Goal: Communication & Community: Answer question/provide support

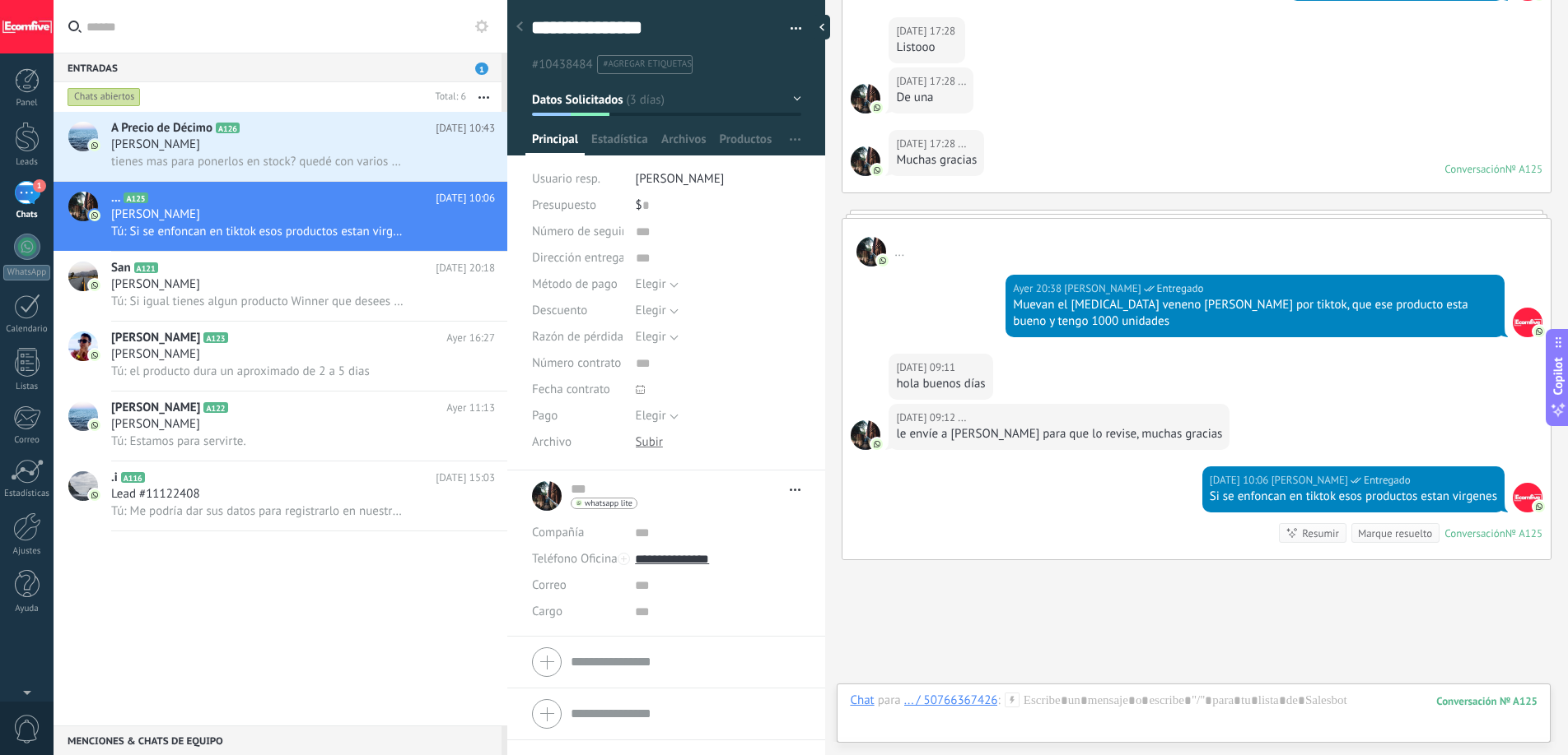
scroll to position [2078, 0]
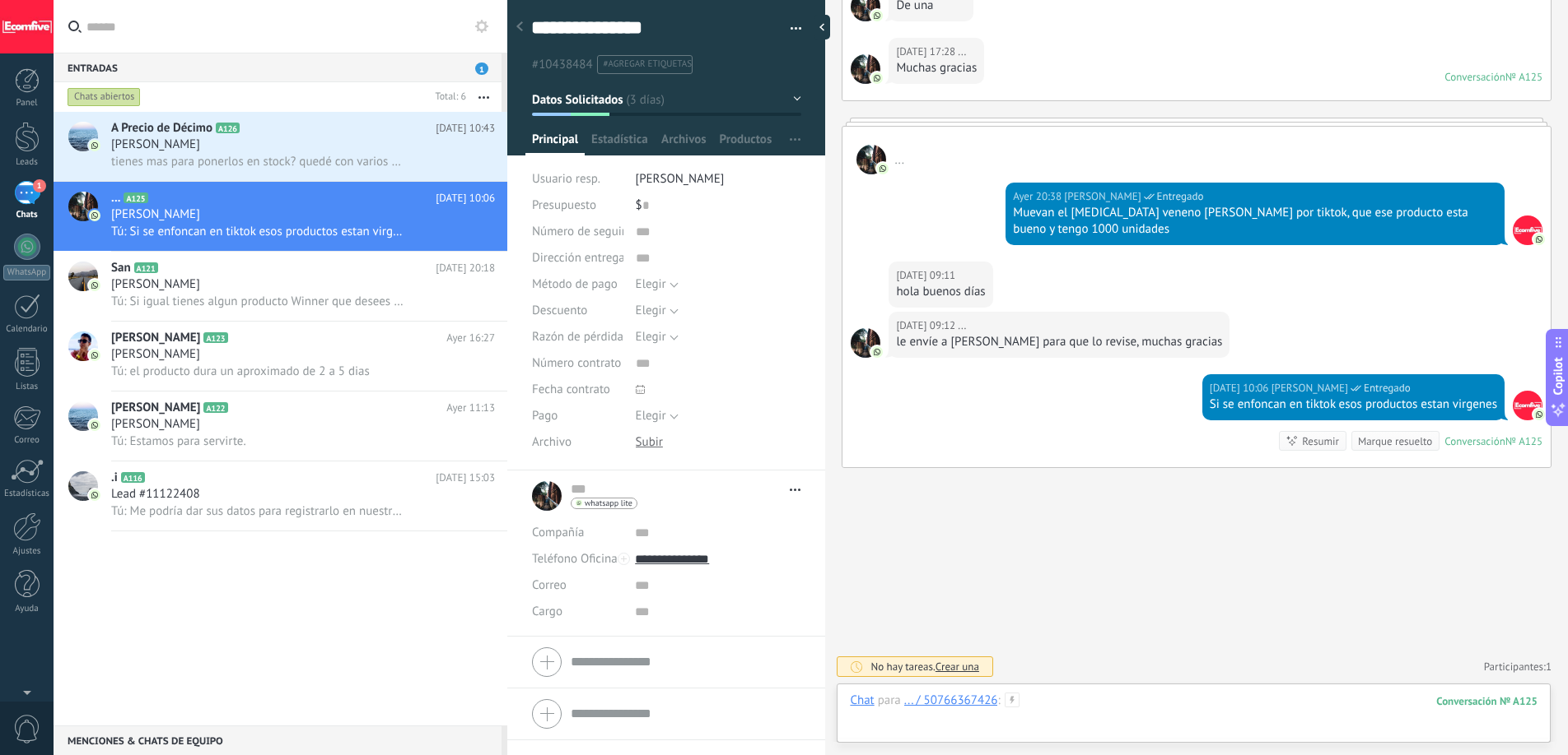
click at [1073, 711] on div at bounding box center [1193, 718] width 687 height 49
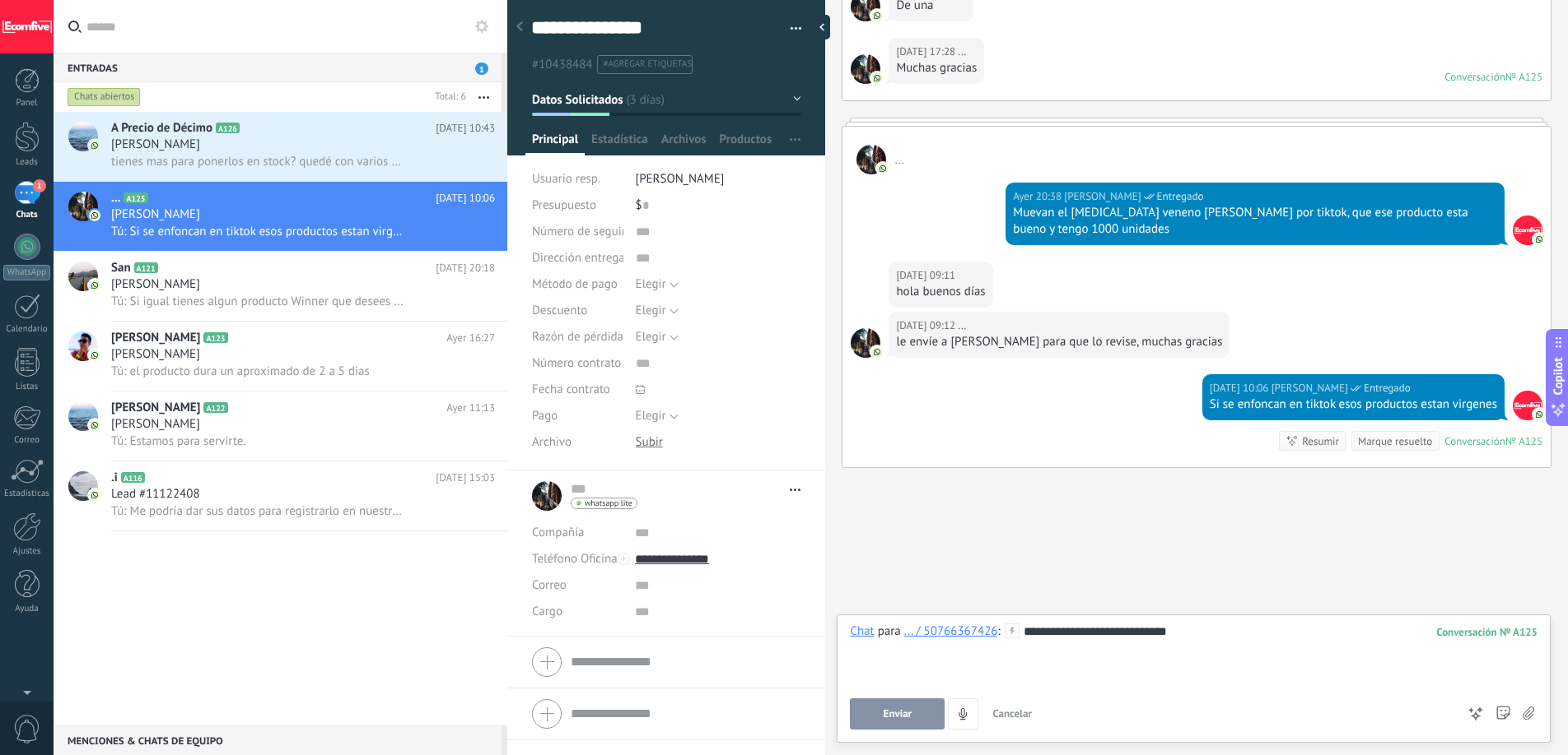
click at [1061, 633] on div "**********" at bounding box center [1193, 654] width 687 height 62
click at [903, 712] on span "Enviar" at bounding box center [897, 715] width 29 height 12
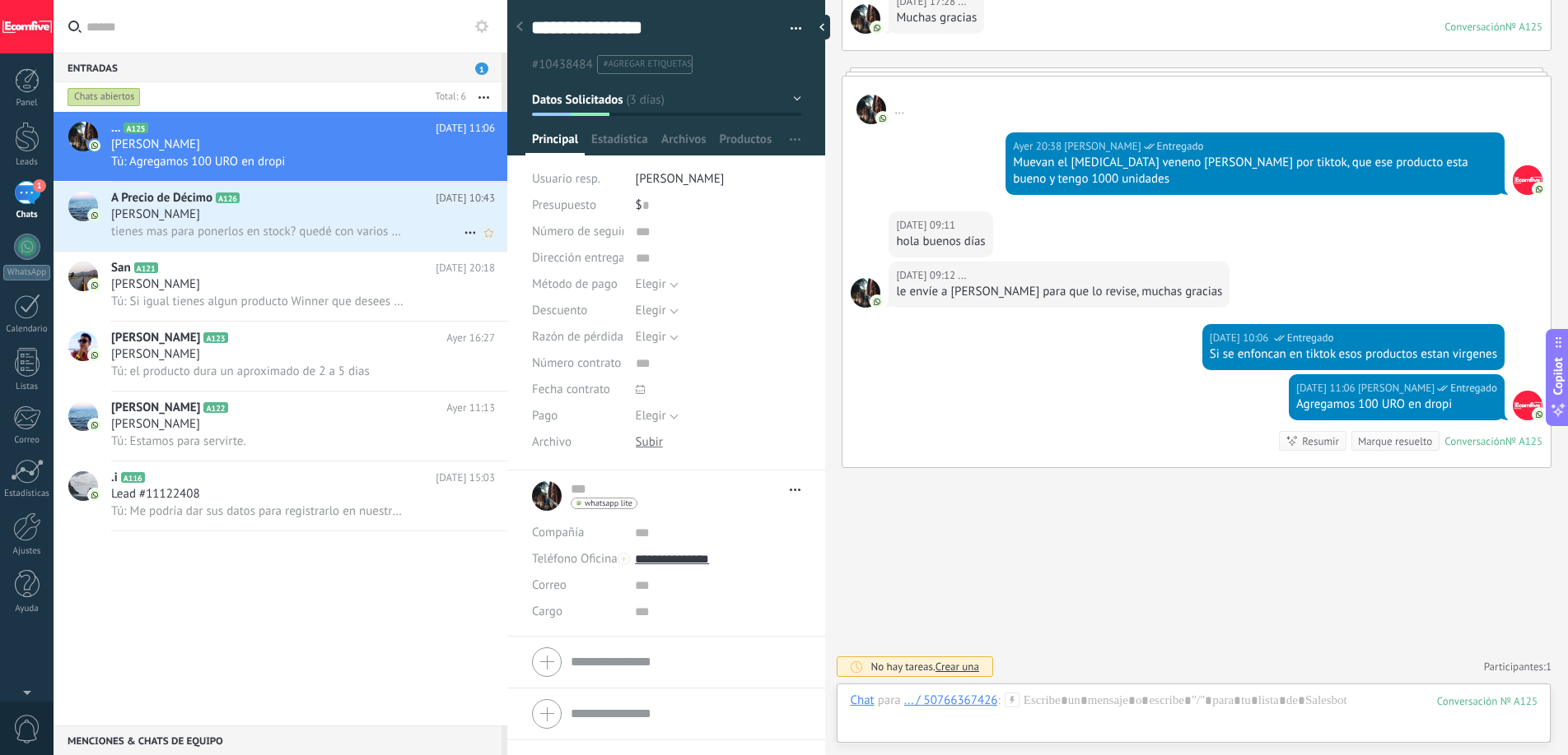
click at [280, 223] on div "tienes mas para ponerlos en stock? quedé con varios pedidos sin poder procesar.…" at bounding box center [303, 232] width 384 height 18
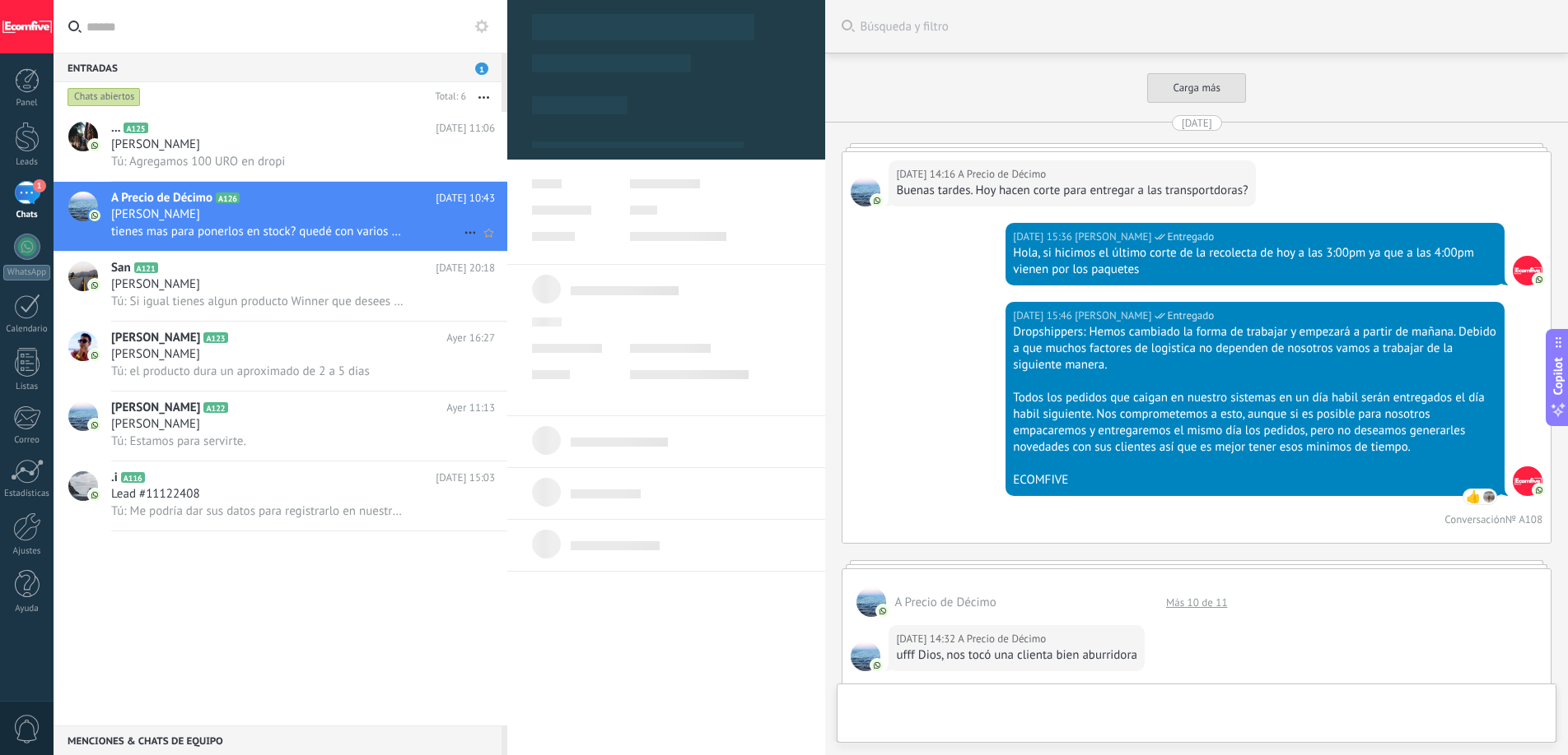
scroll to position [3107, 0]
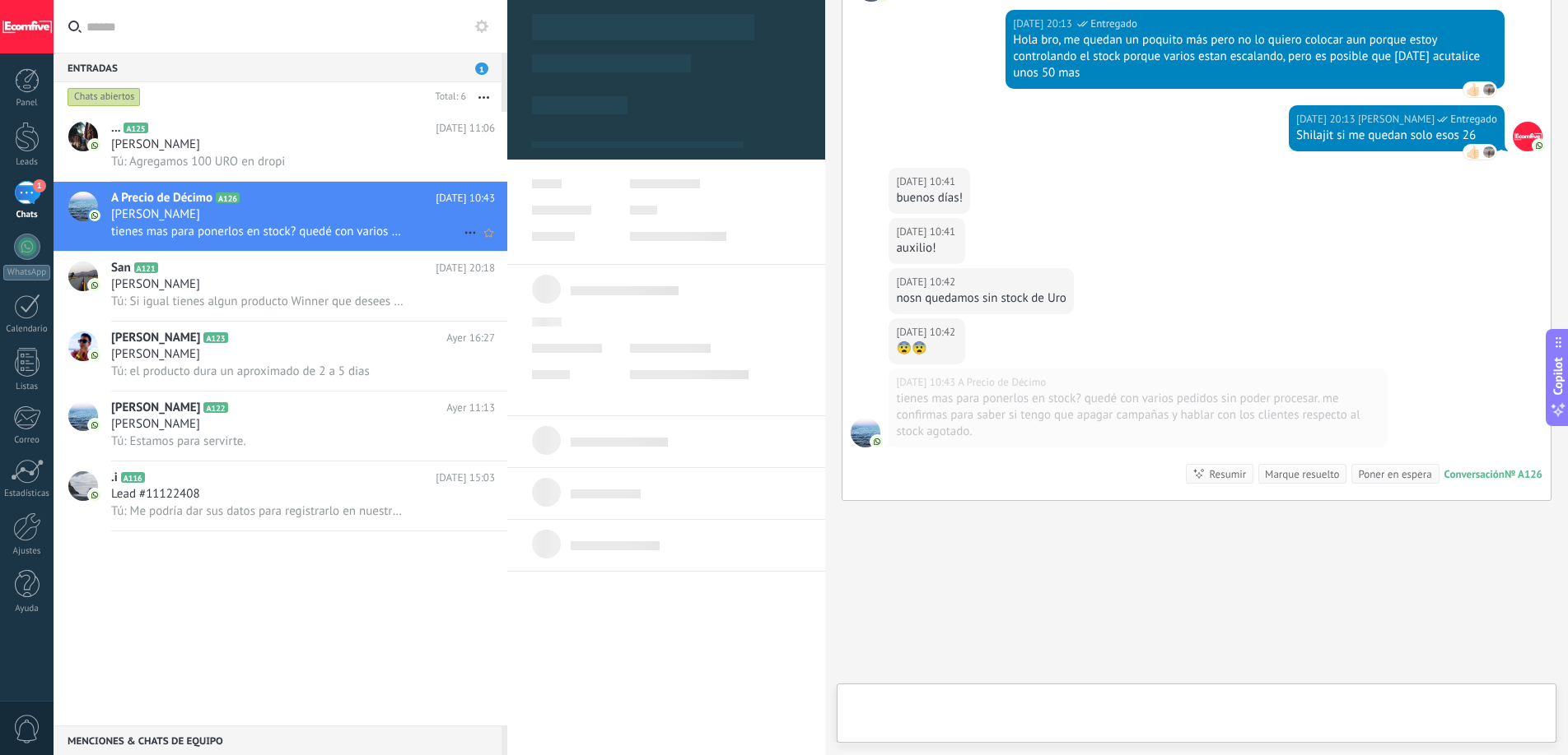
type textarea "***"
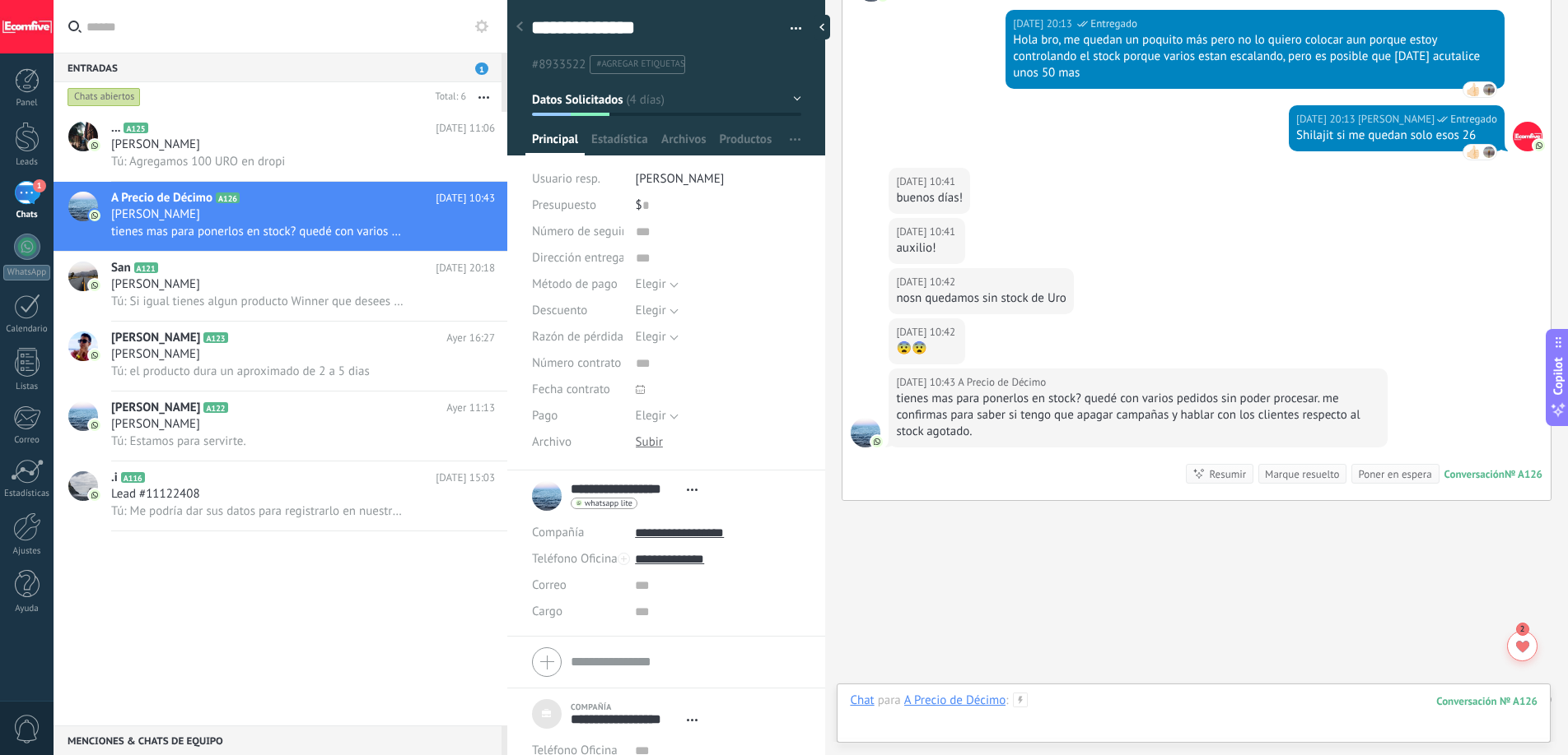
click at [1034, 706] on div at bounding box center [1193, 718] width 687 height 49
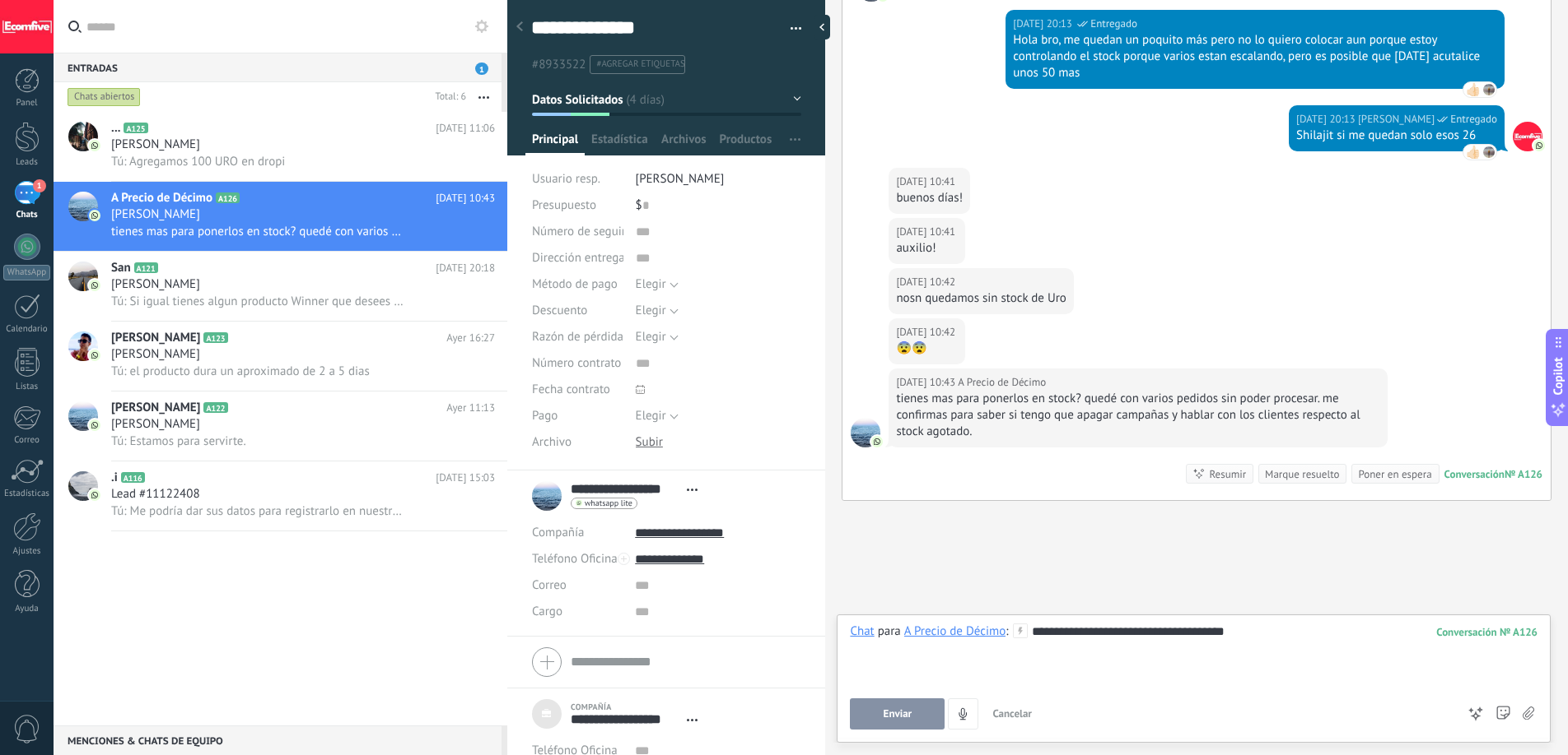
click at [891, 705] on button "Enviar" at bounding box center [897, 715] width 95 height 32
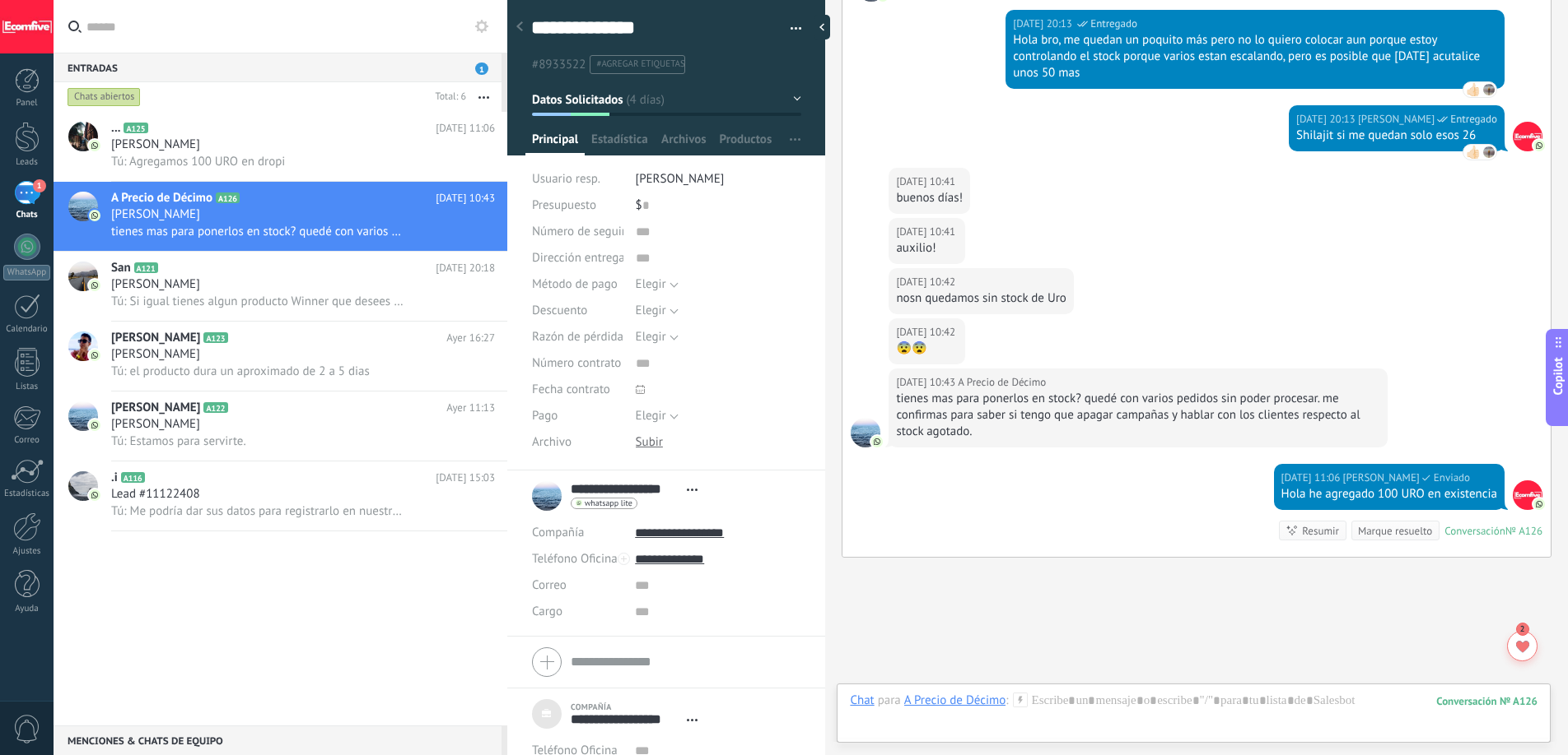
scroll to position [3163, 0]
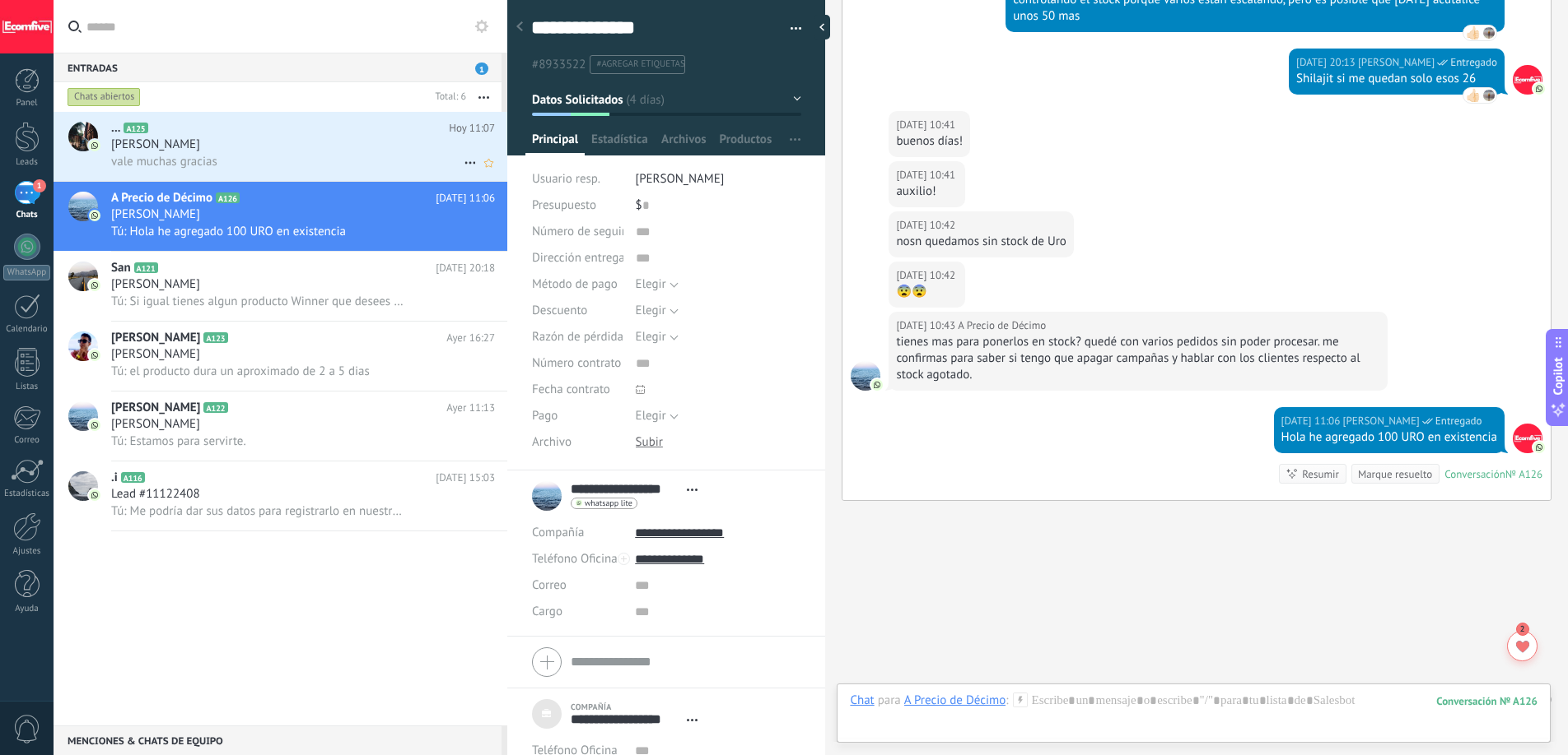
click at [348, 155] on div "vale muchas gracias" at bounding box center [303, 162] width 384 height 18
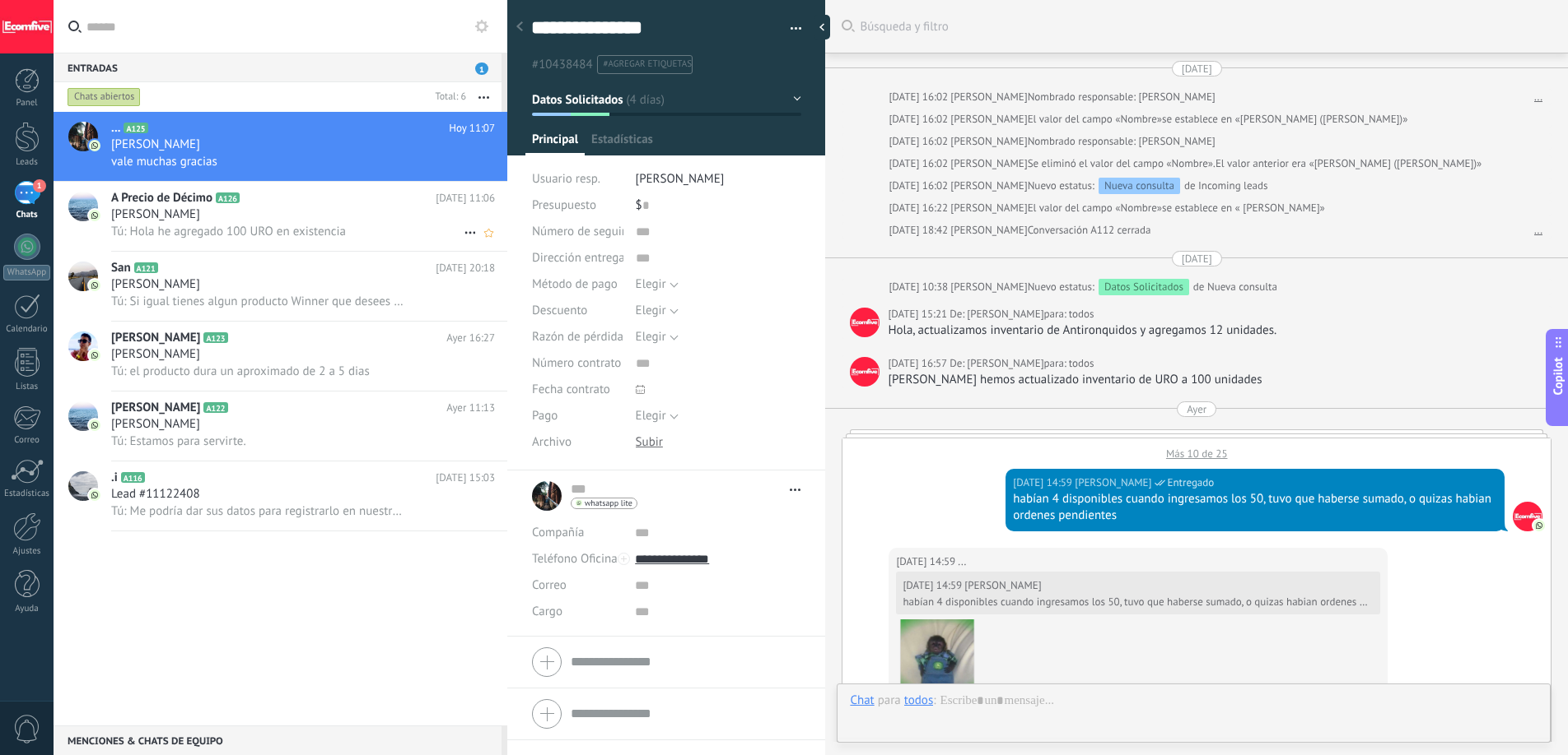
scroll to position [1436, 0]
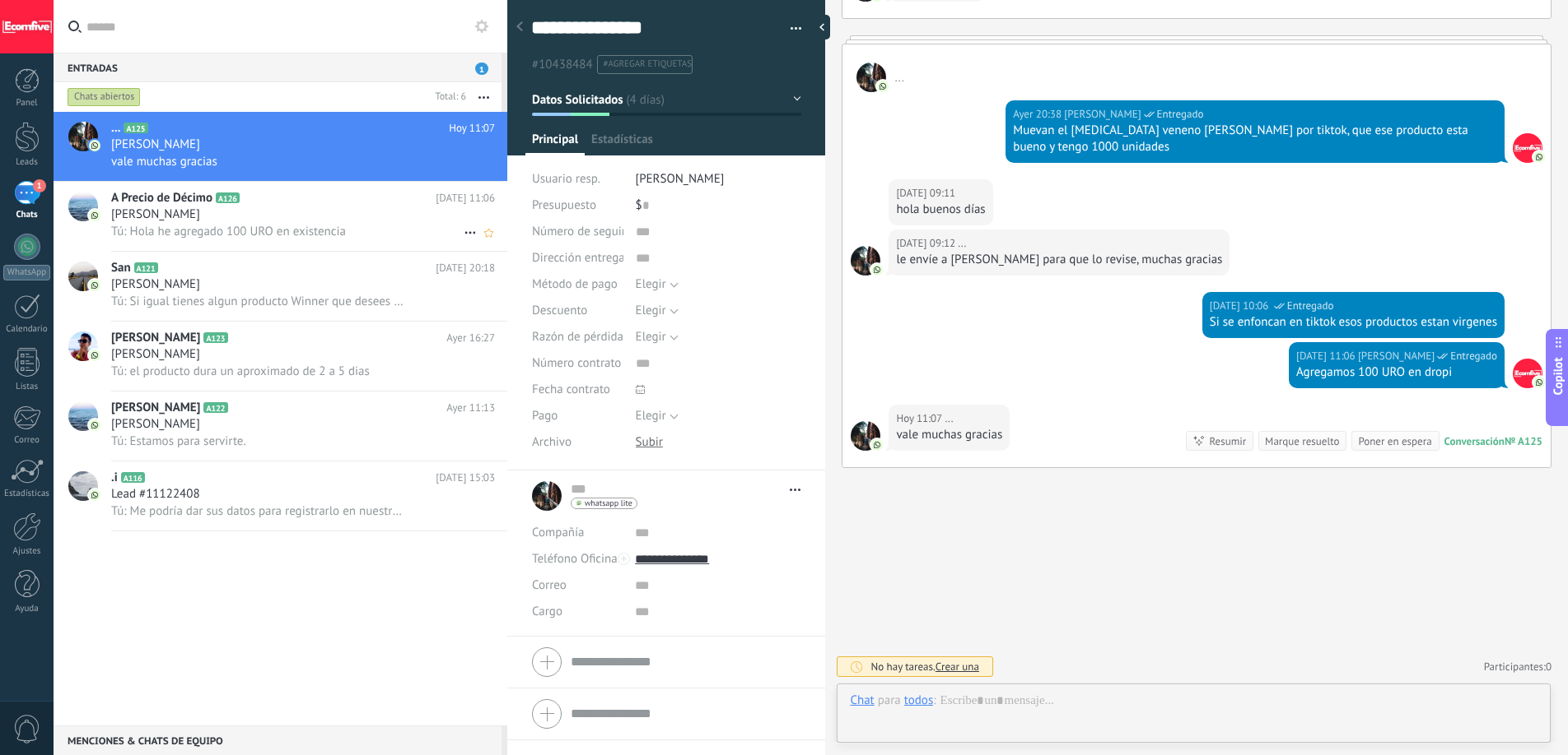
click at [296, 226] on span "Tú: Hola he agregado 100 URO en existencia" at bounding box center [229, 232] width 235 height 16
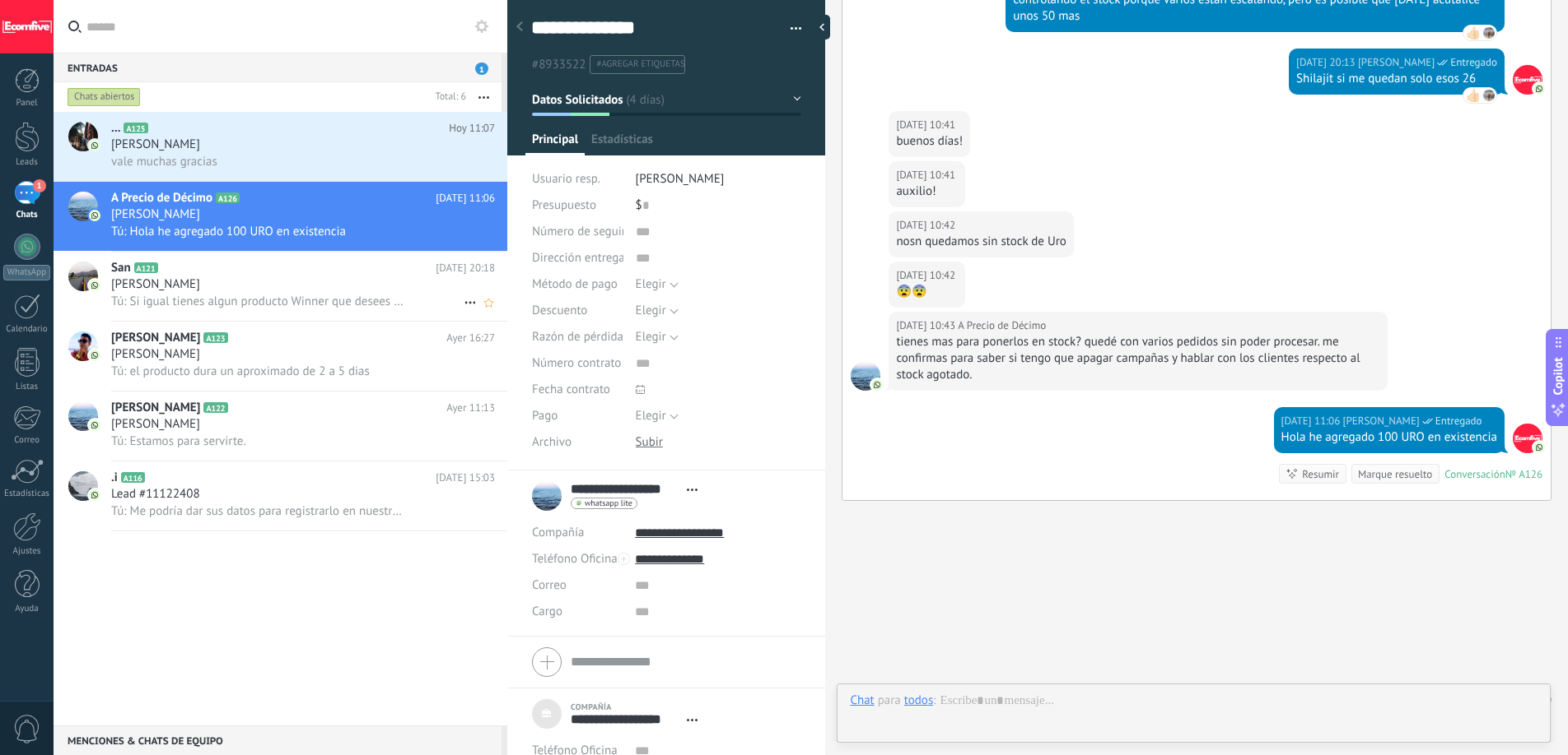
scroll to position [17, 0]
click at [293, 272] on h2 "San A121" at bounding box center [273, 268] width 324 height 17
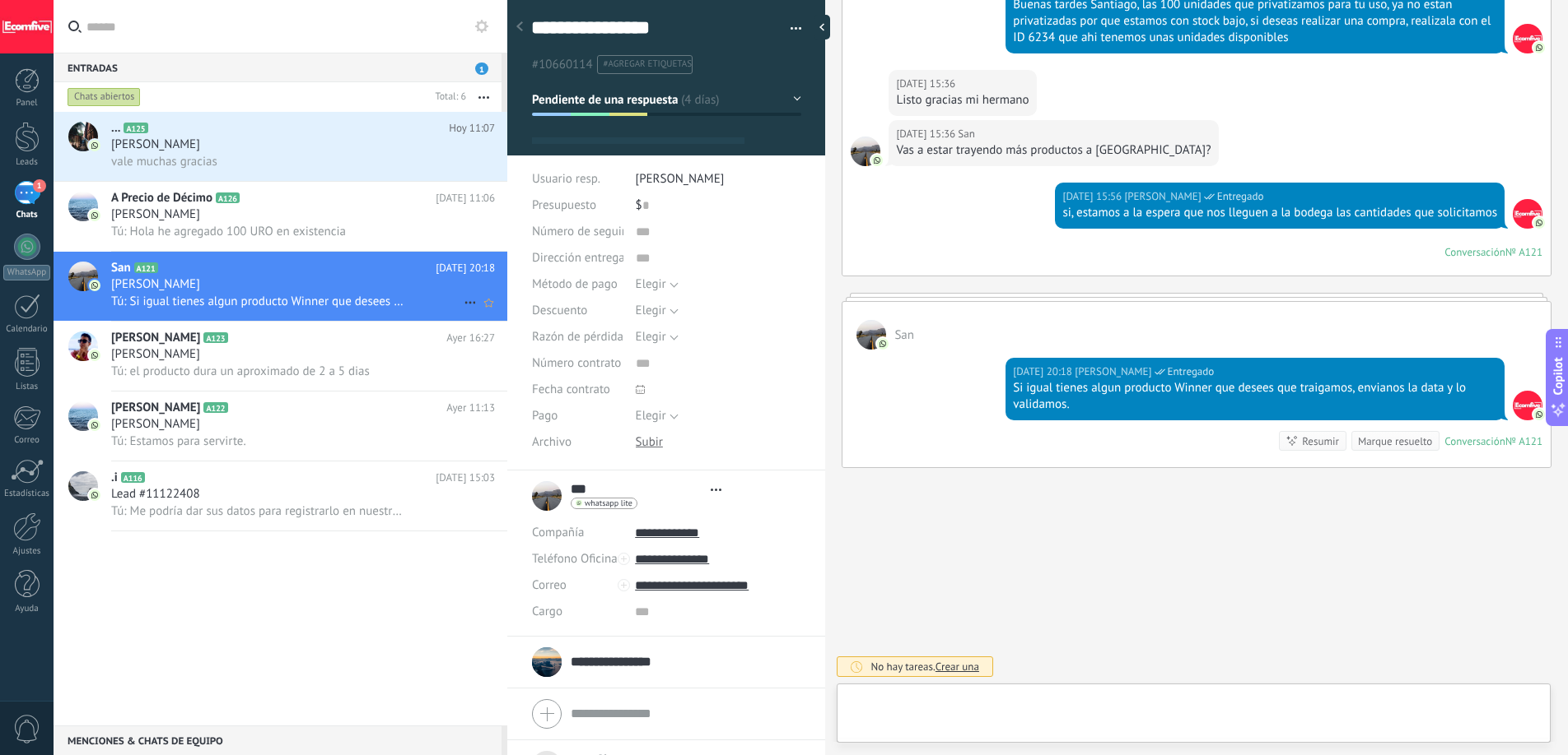
scroll to position [17, 0]
click at [287, 208] on div "[PERSON_NAME]" at bounding box center [303, 215] width 384 height 17
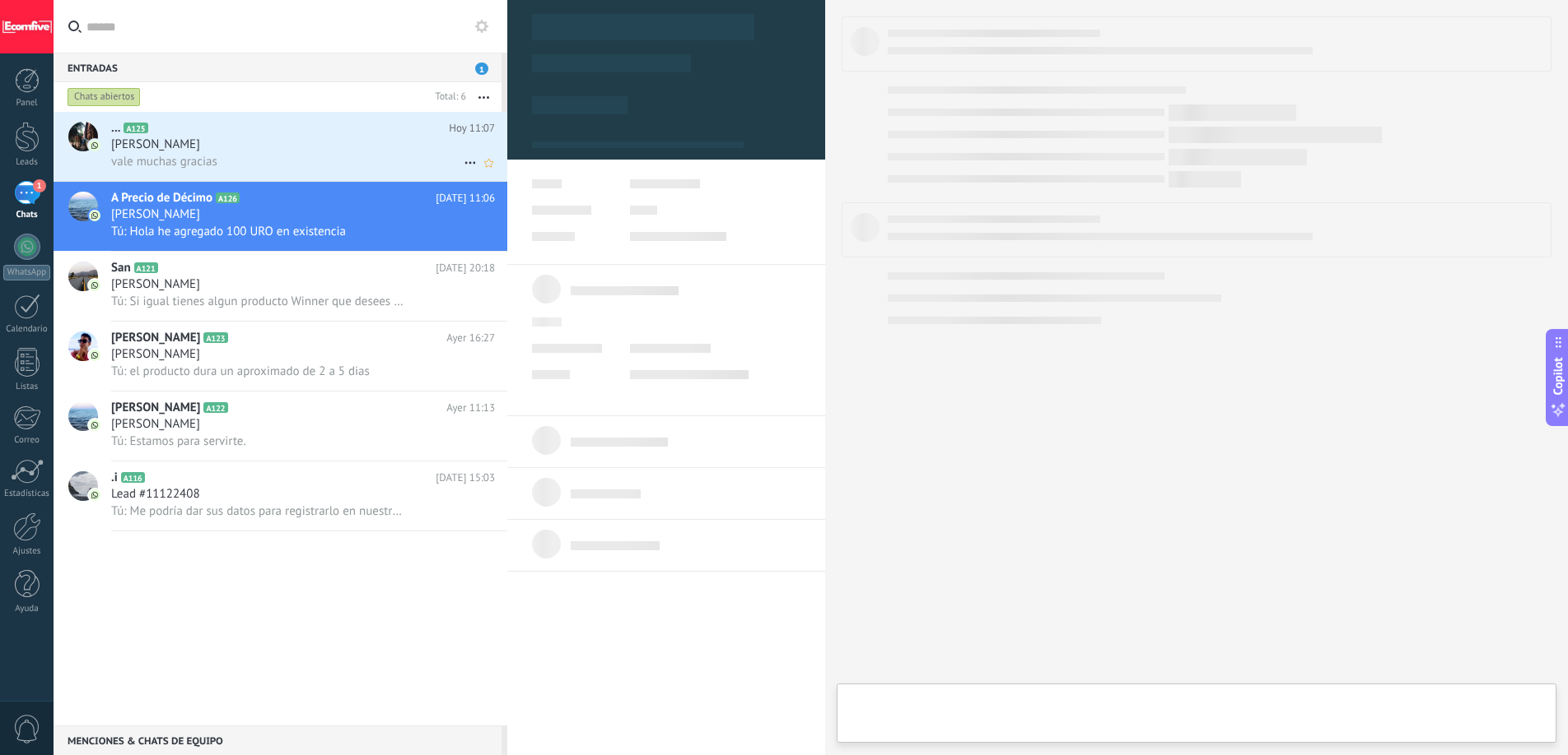
click at [287, 147] on div "[PERSON_NAME]" at bounding box center [303, 145] width 384 height 17
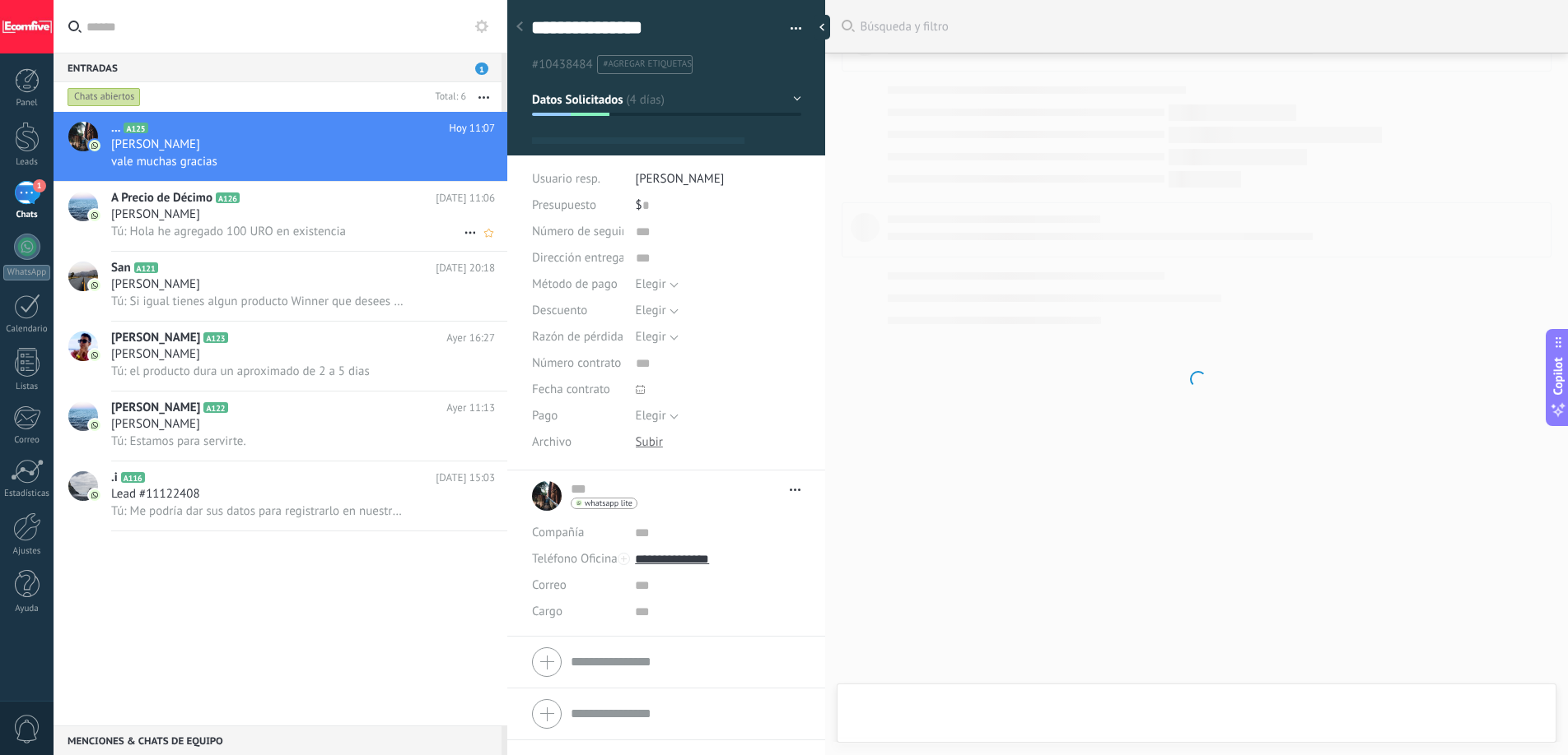
click at [295, 233] on span "Tú: Hola he agregado 100 URO en existencia" at bounding box center [229, 232] width 235 height 16
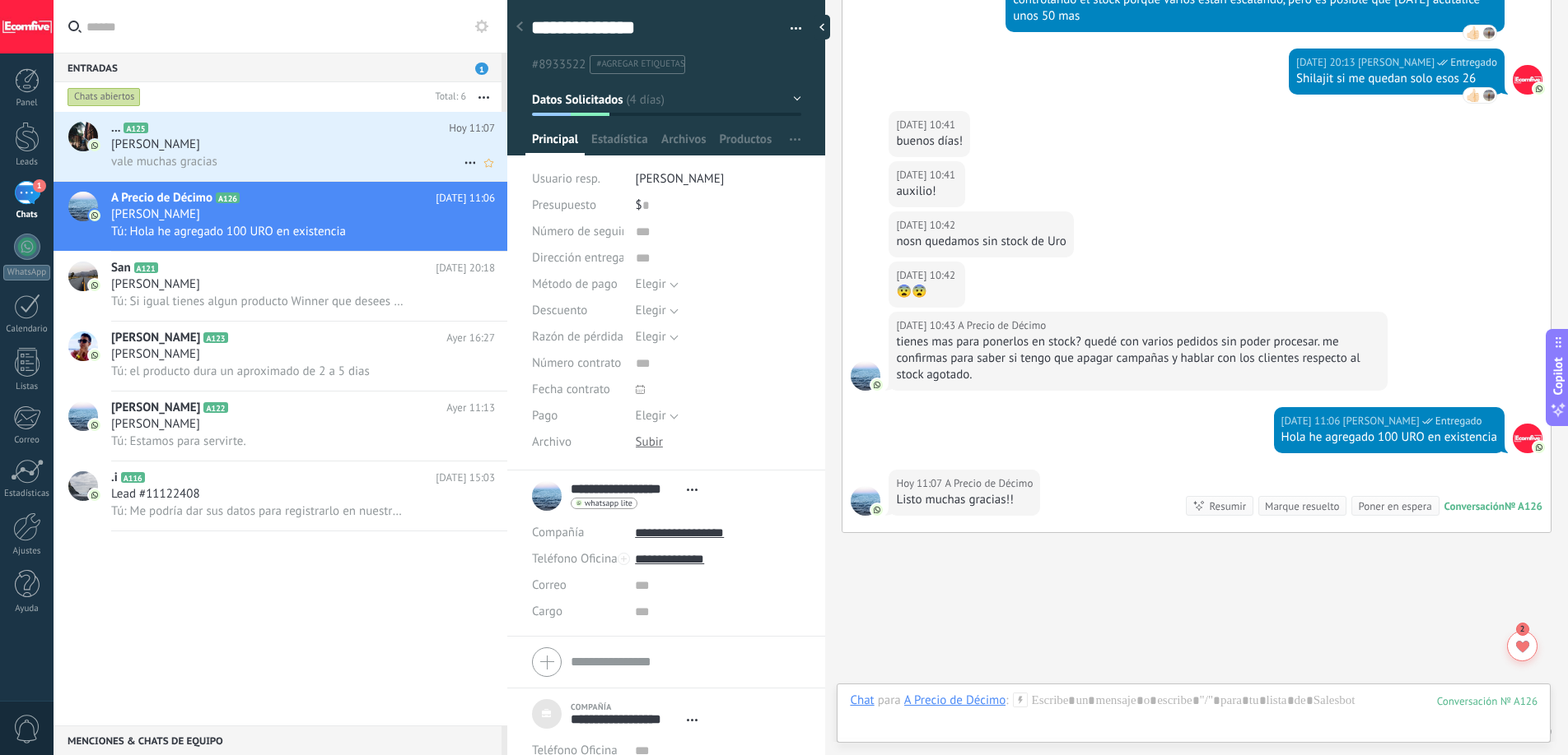
scroll to position [3102, 0]
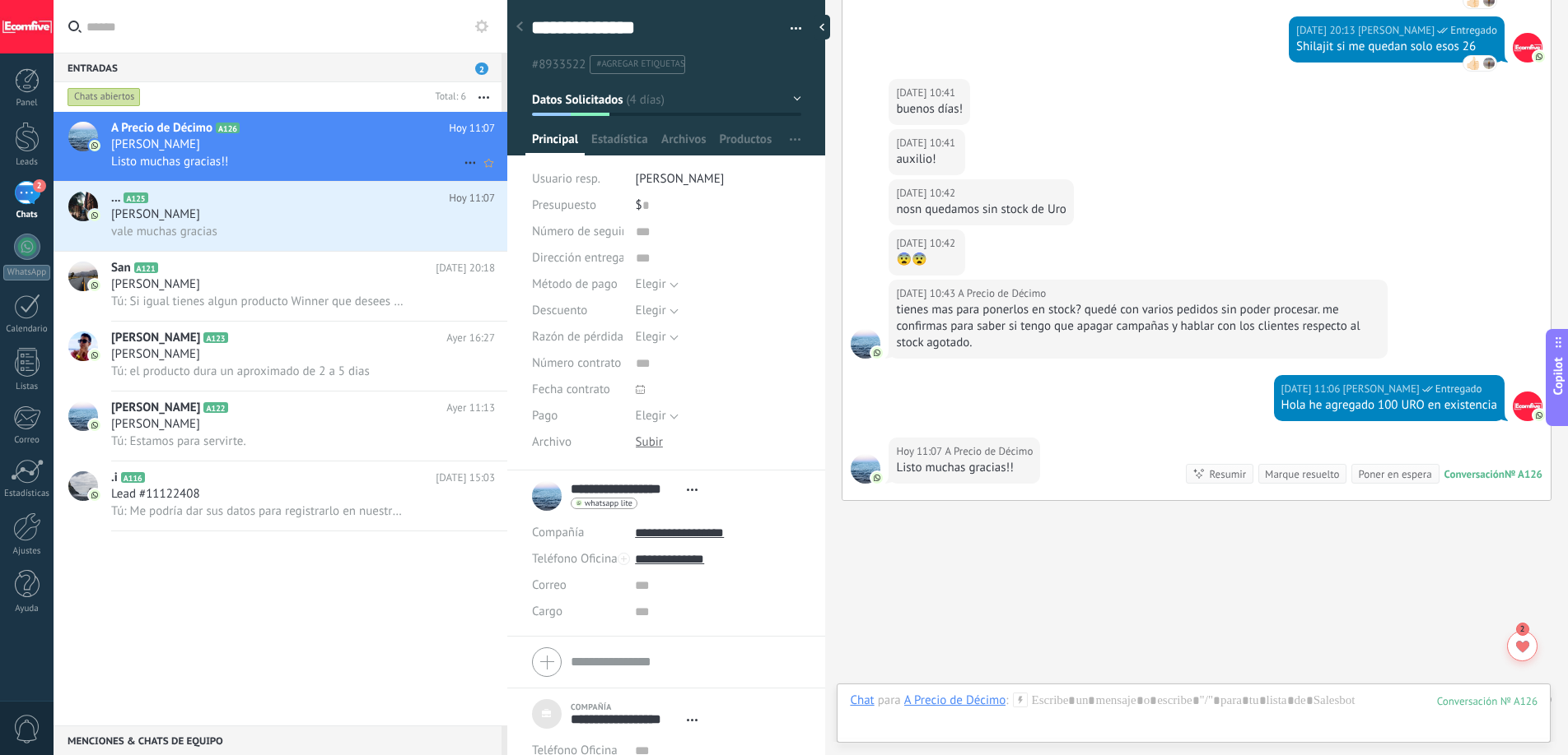
click at [350, 167] on div "Listo muchas gracias!!" at bounding box center [303, 162] width 384 height 18
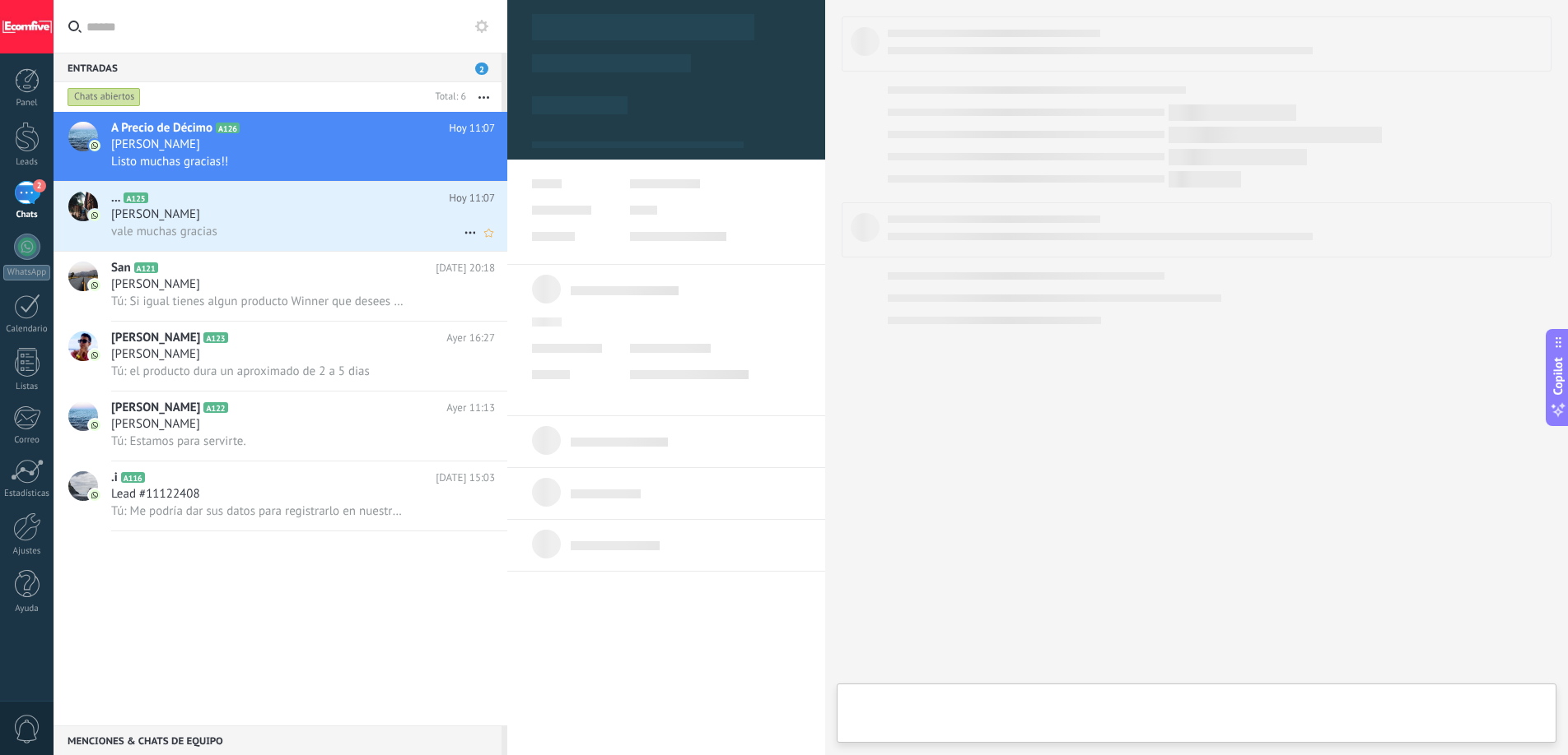
click at [343, 212] on div "[PERSON_NAME]" at bounding box center [303, 215] width 384 height 17
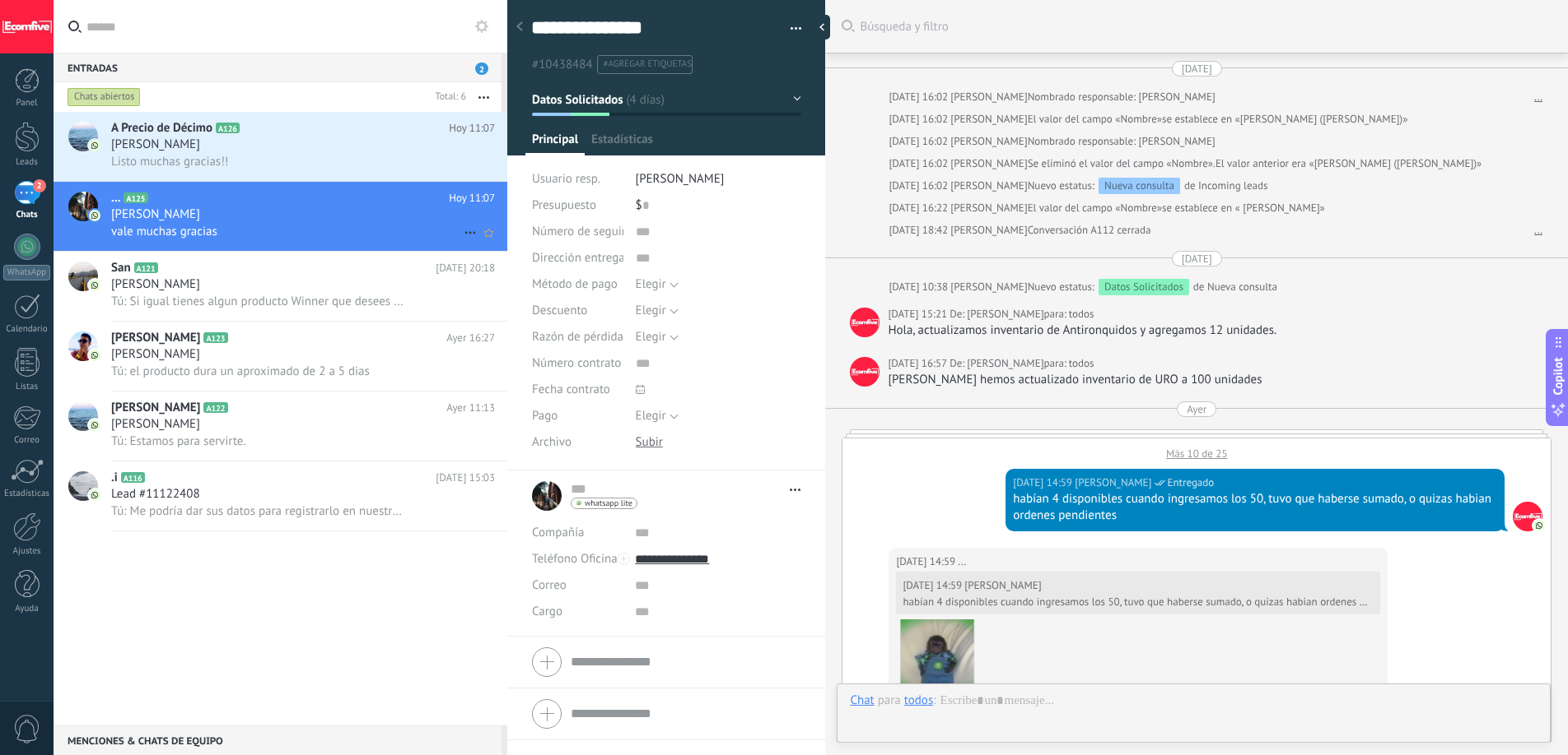
scroll to position [1436, 0]
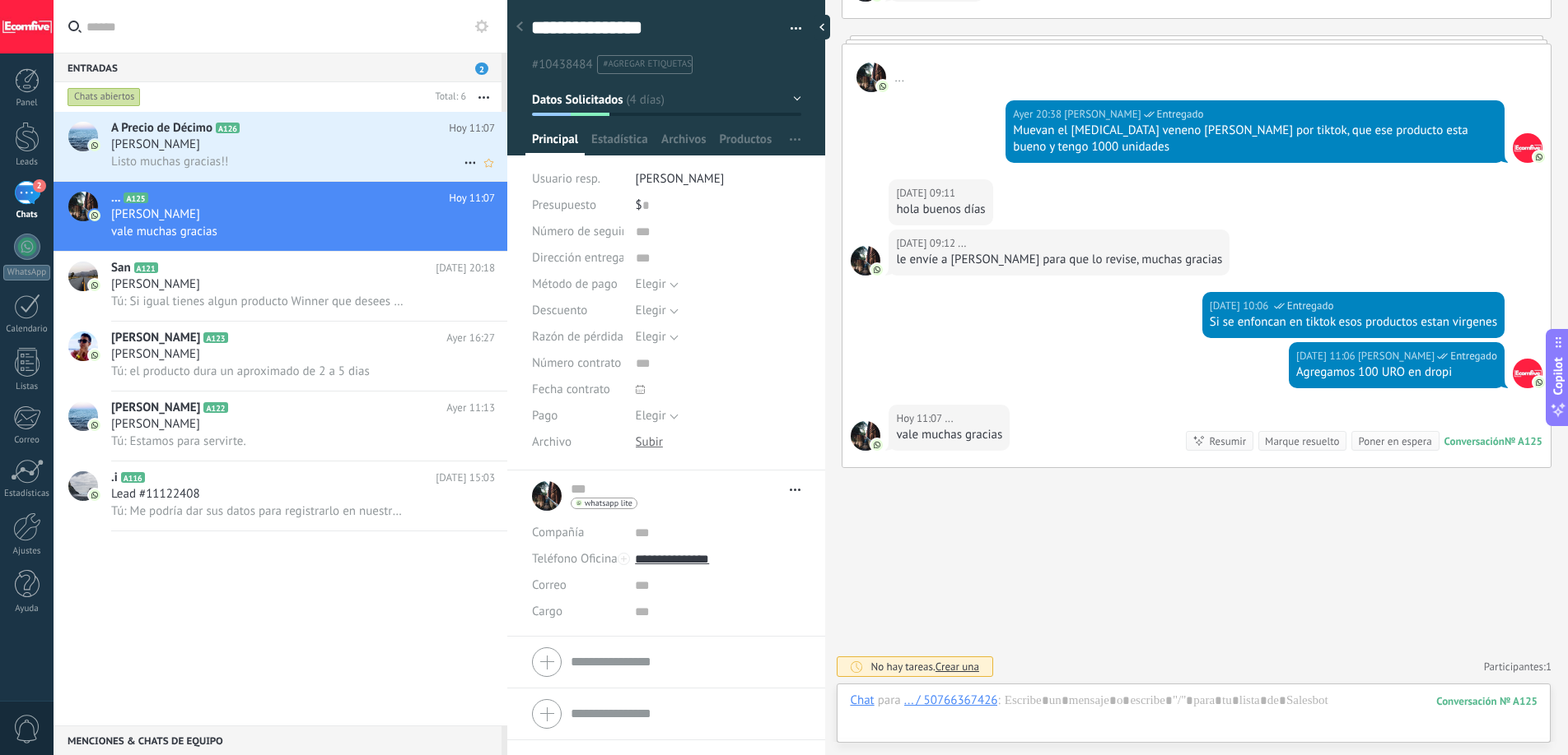
click at [332, 157] on div "Listo muchas gracias!!" at bounding box center [303, 162] width 384 height 18
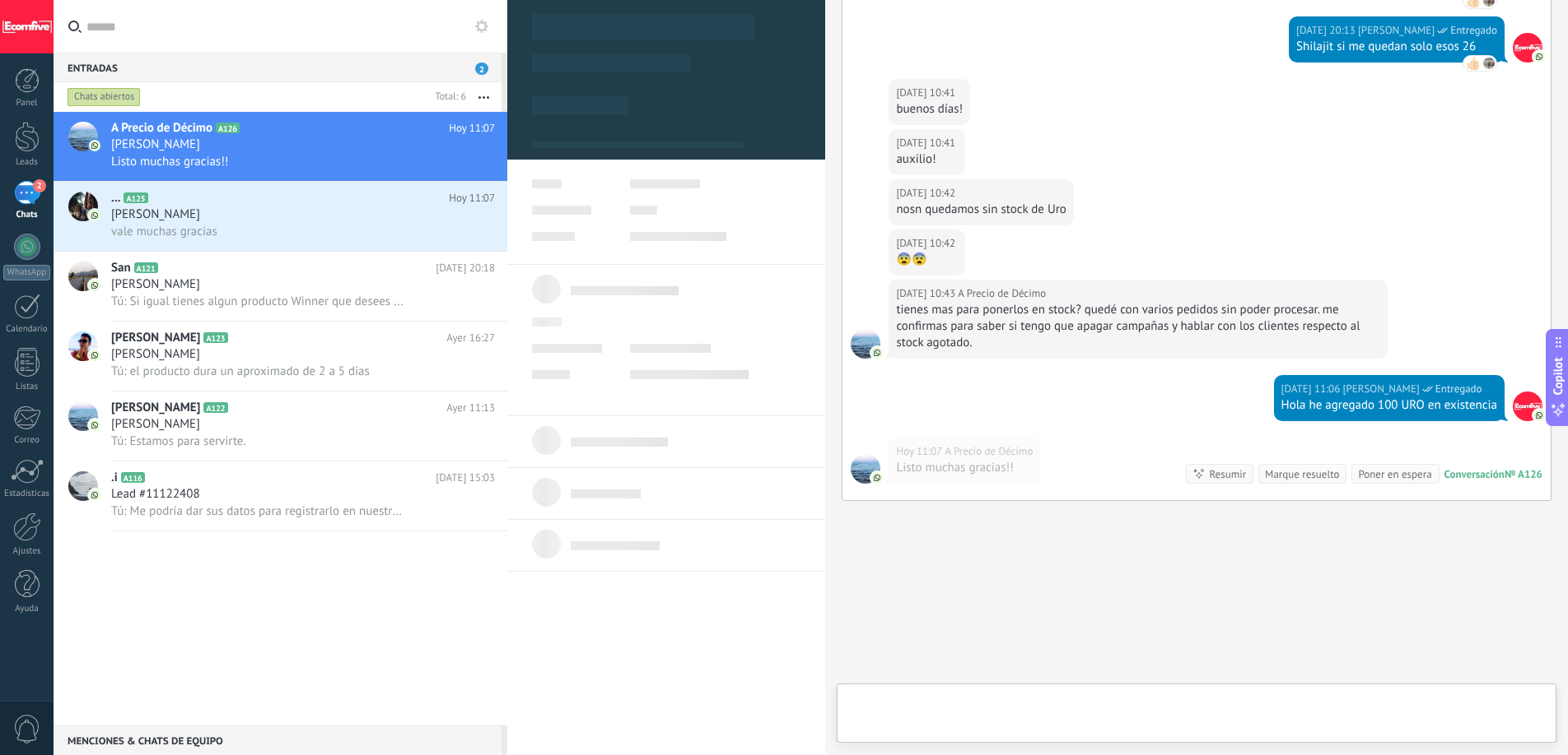
scroll to position [17, 0]
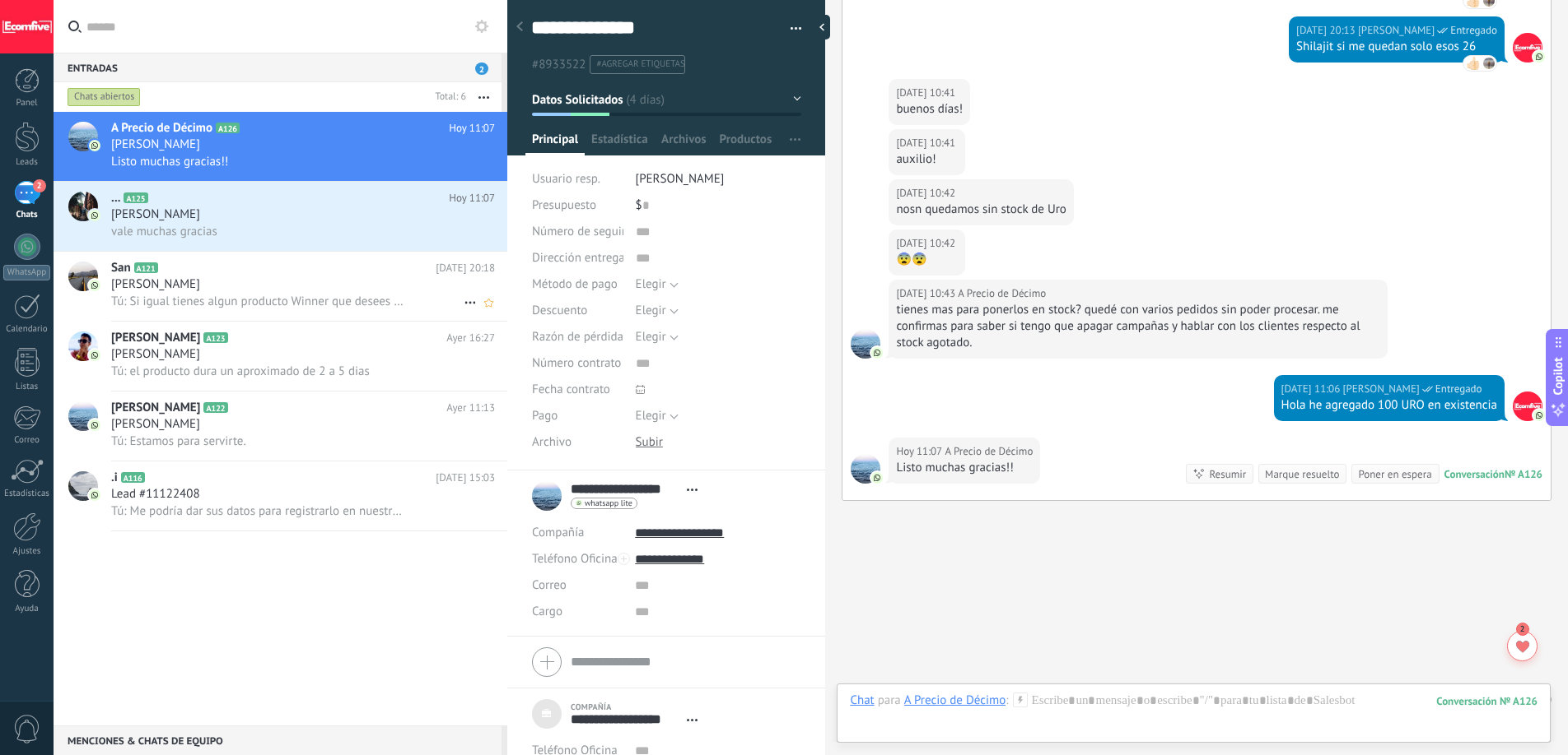
click at [273, 292] on div "[PERSON_NAME]" at bounding box center [303, 285] width 384 height 17
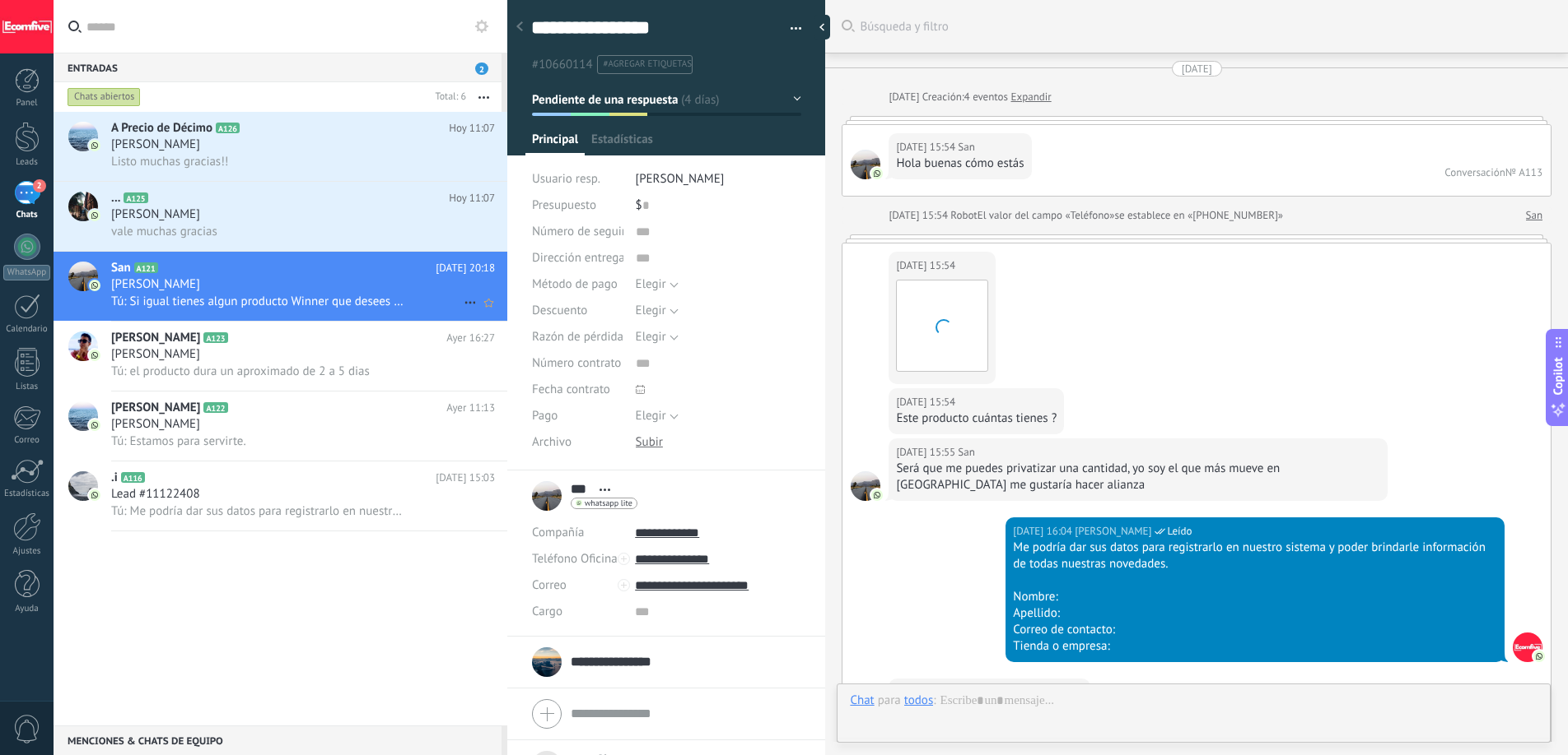
scroll to position [1603, 0]
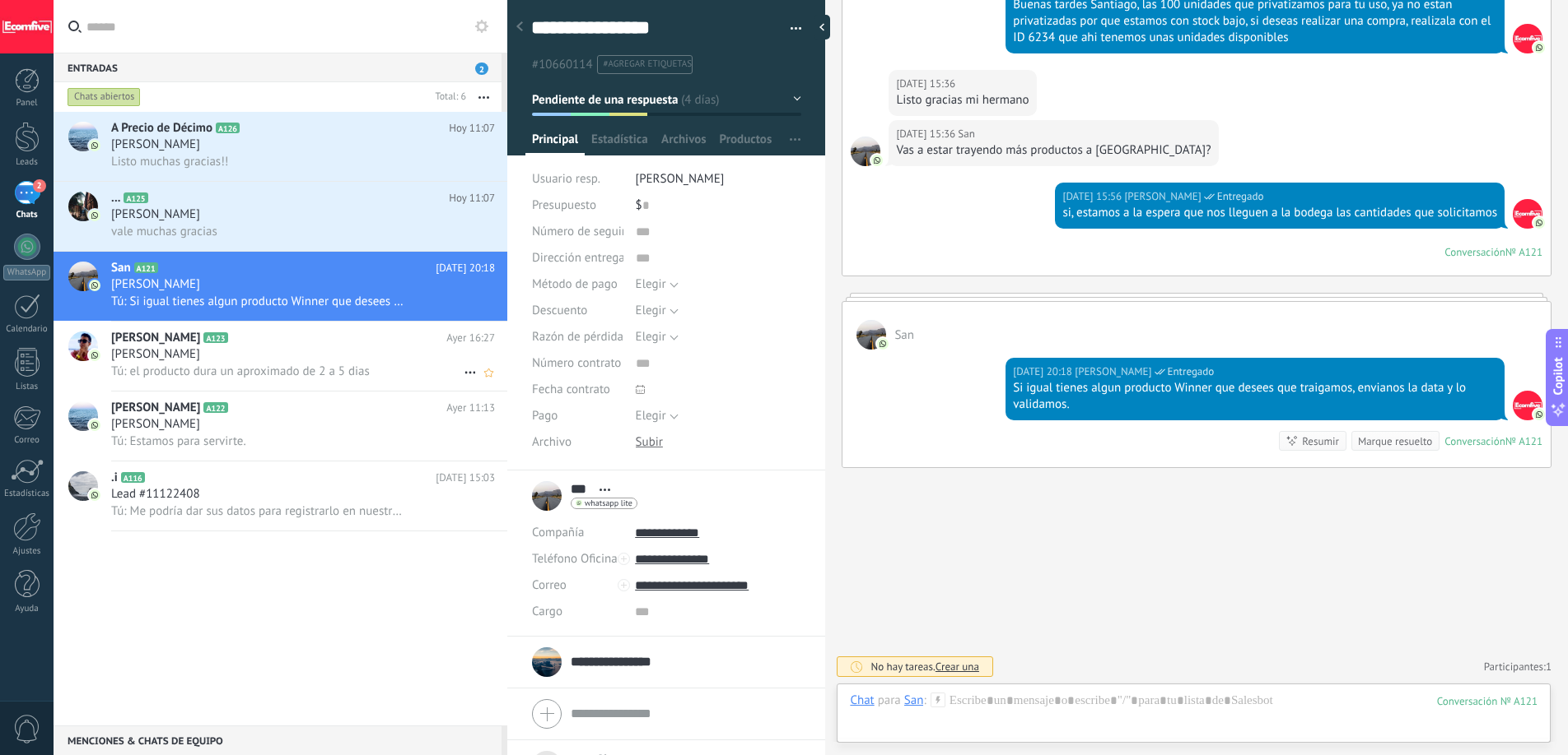
click at [339, 337] on h2 "[PERSON_NAME] A123" at bounding box center [279, 338] width 335 height 17
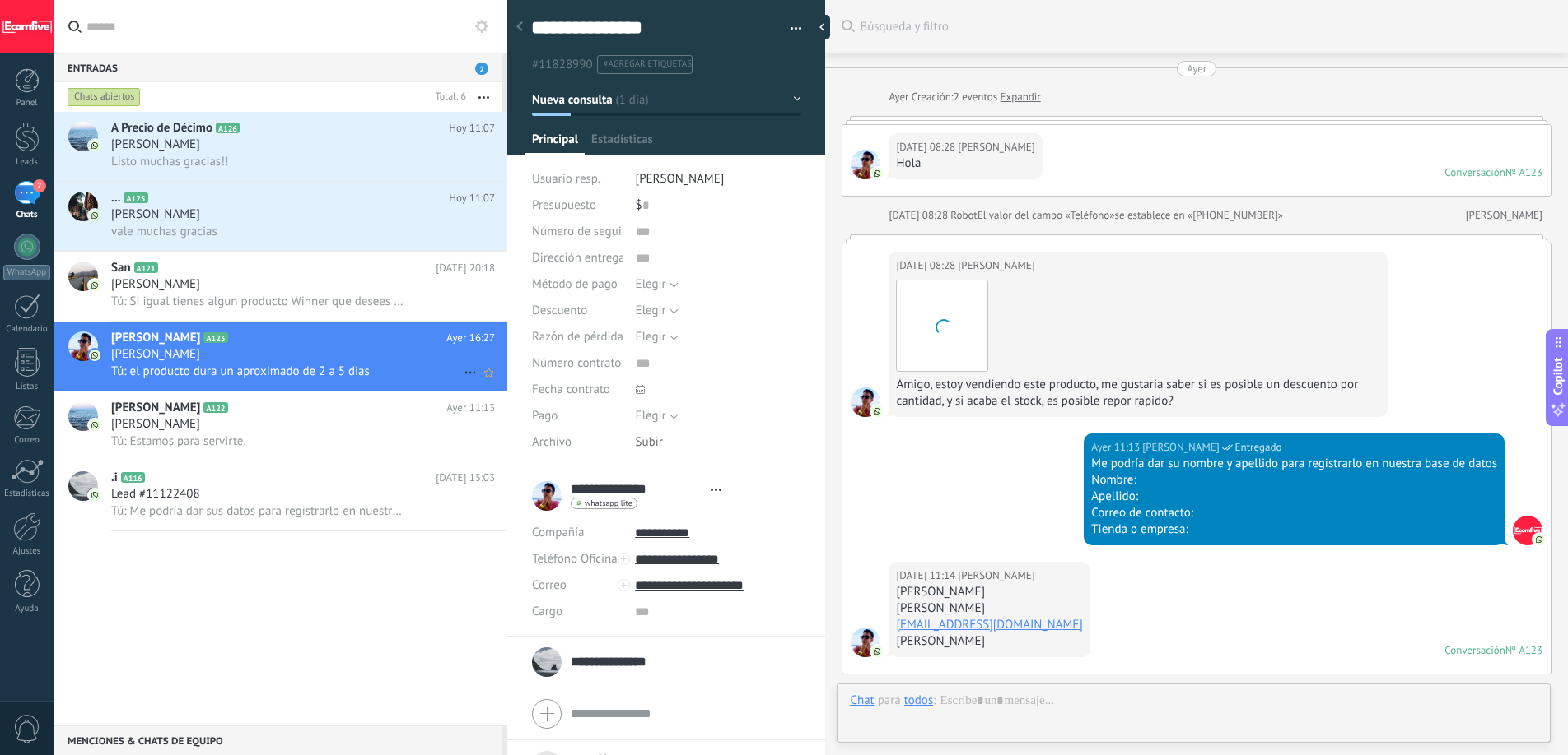
scroll to position [842, 0]
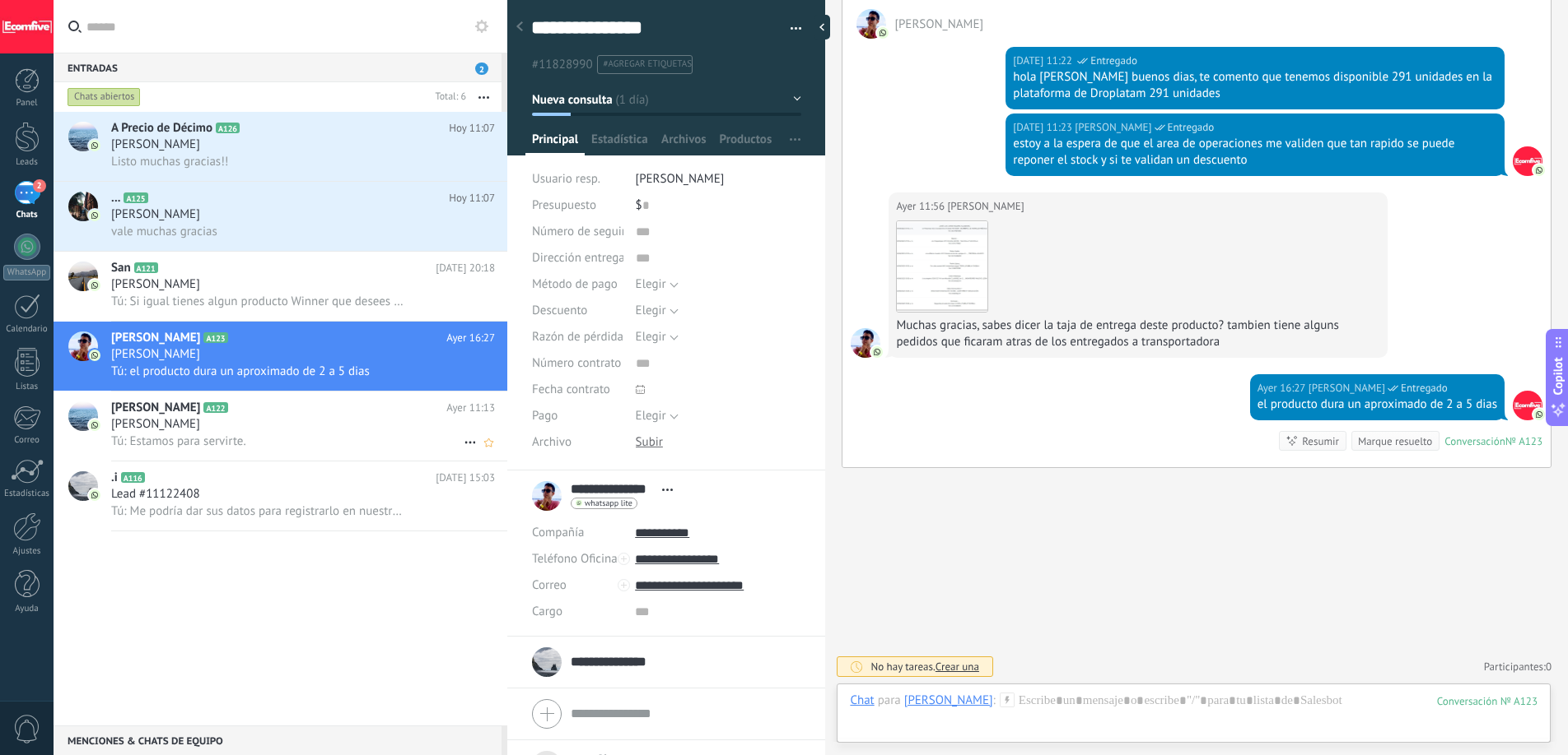
click at [256, 411] on h2 "[PERSON_NAME] A122" at bounding box center [279, 408] width 335 height 17
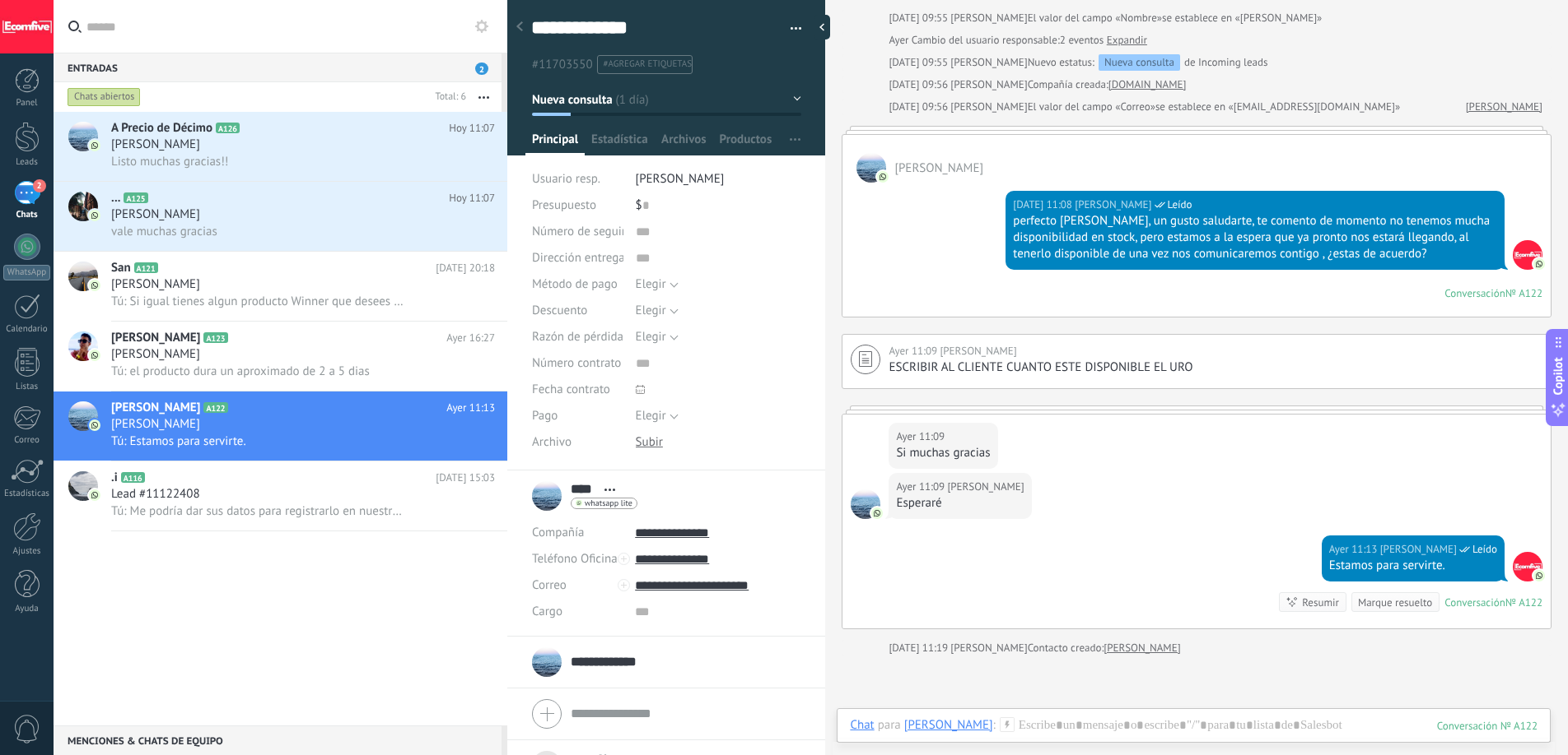
scroll to position [1063, 0]
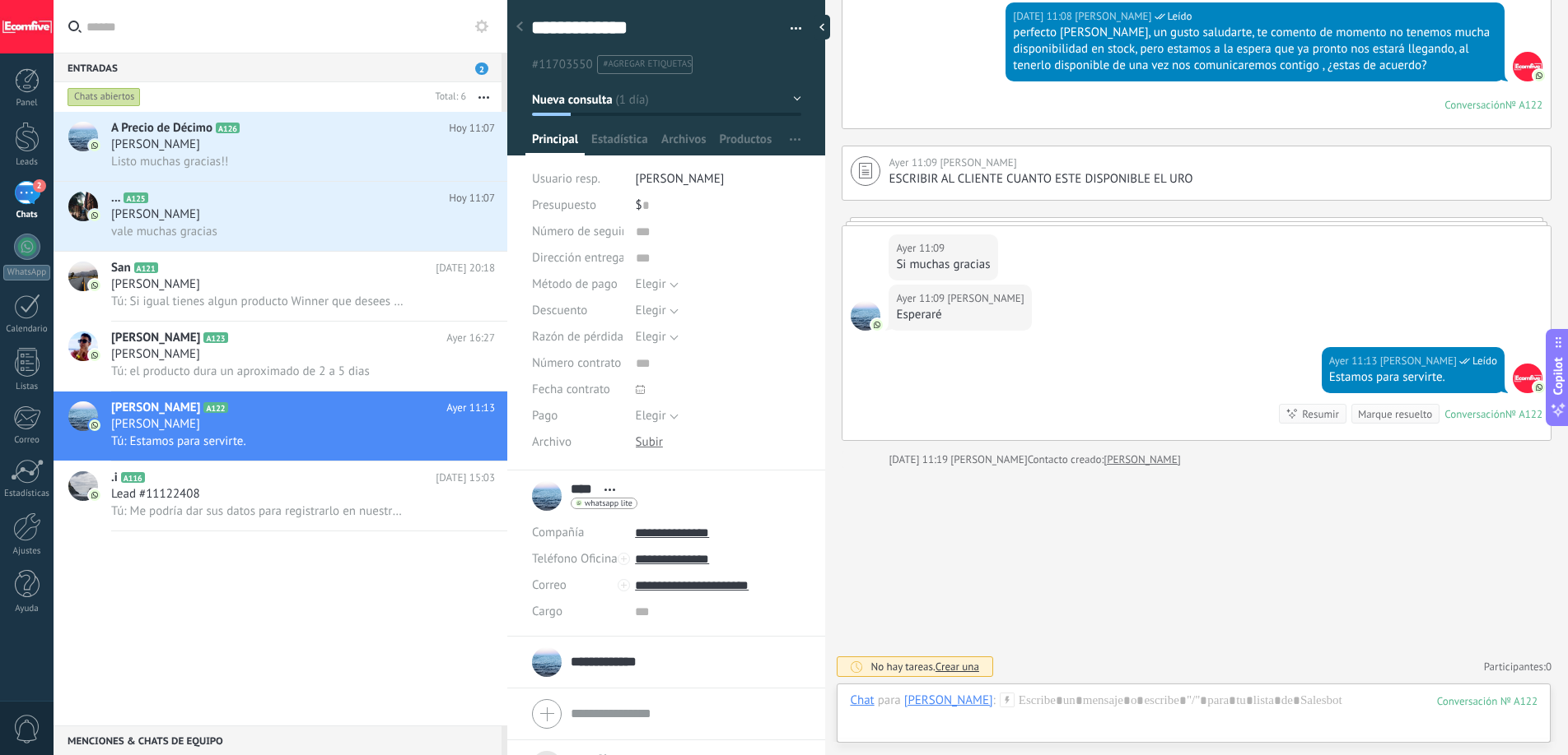
click at [33, 199] on div "2" at bounding box center [27, 193] width 27 height 24
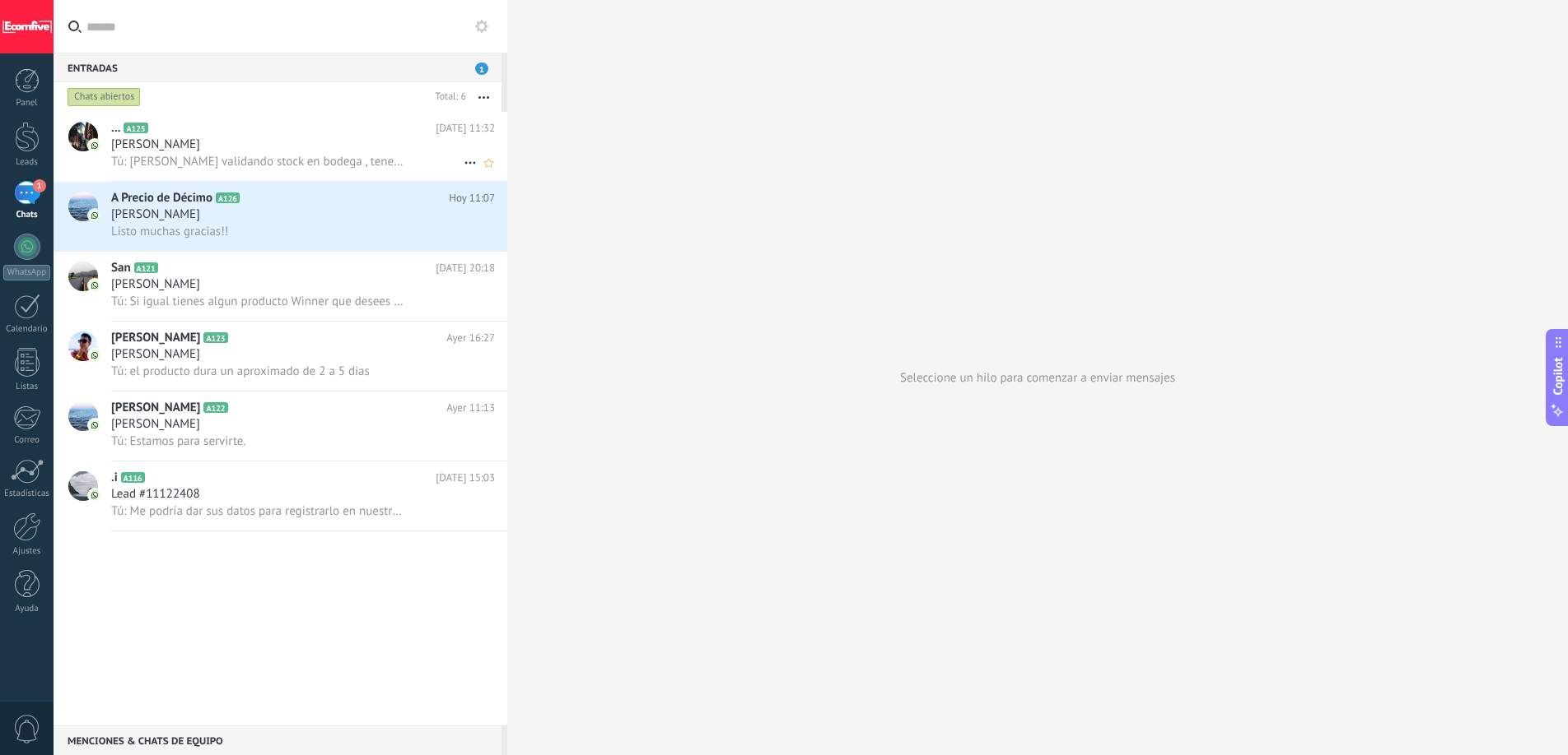
click at [241, 142] on div "[PERSON_NAME]" at bounding box center [303, 145] width 384 height 17
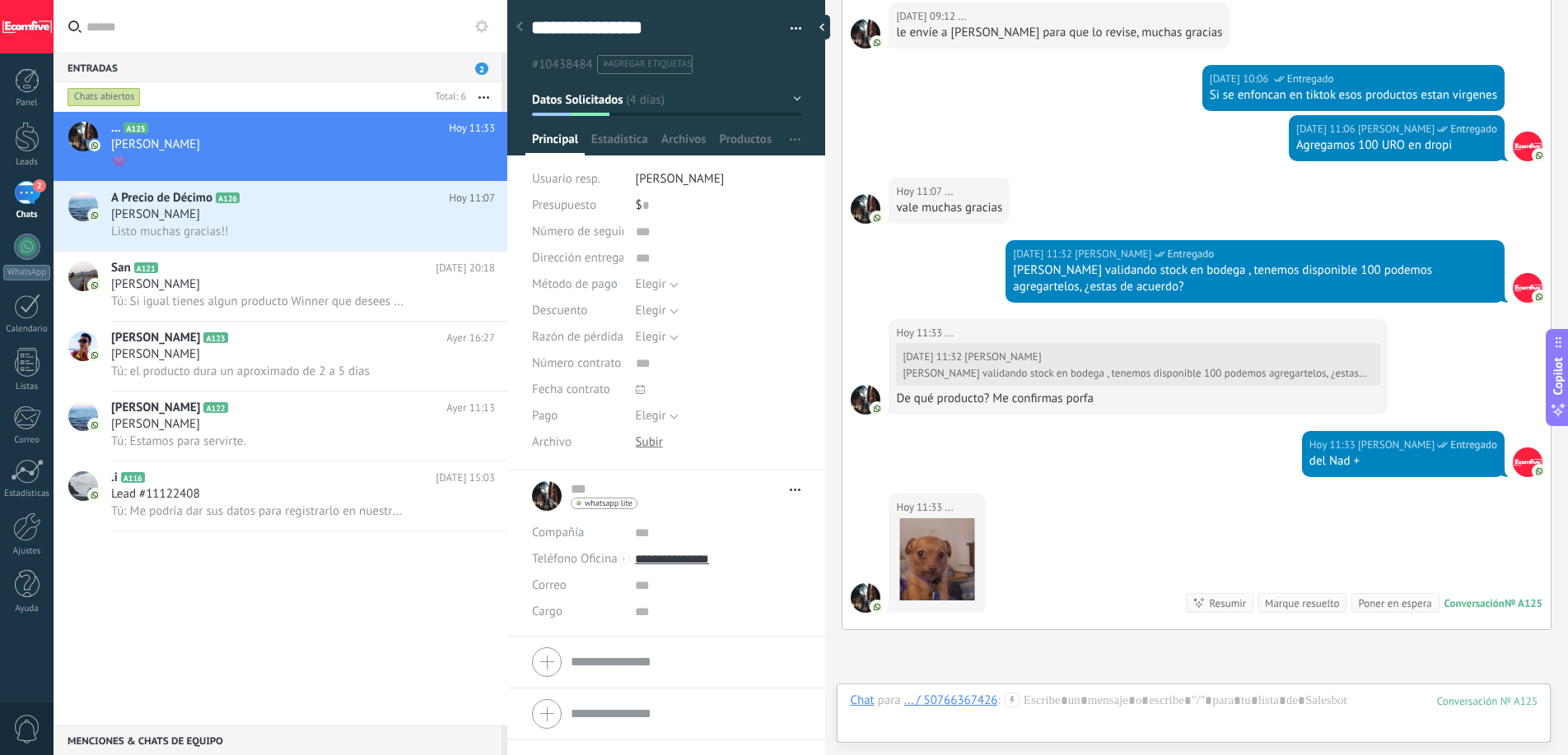
scroll to position [1781, 0]
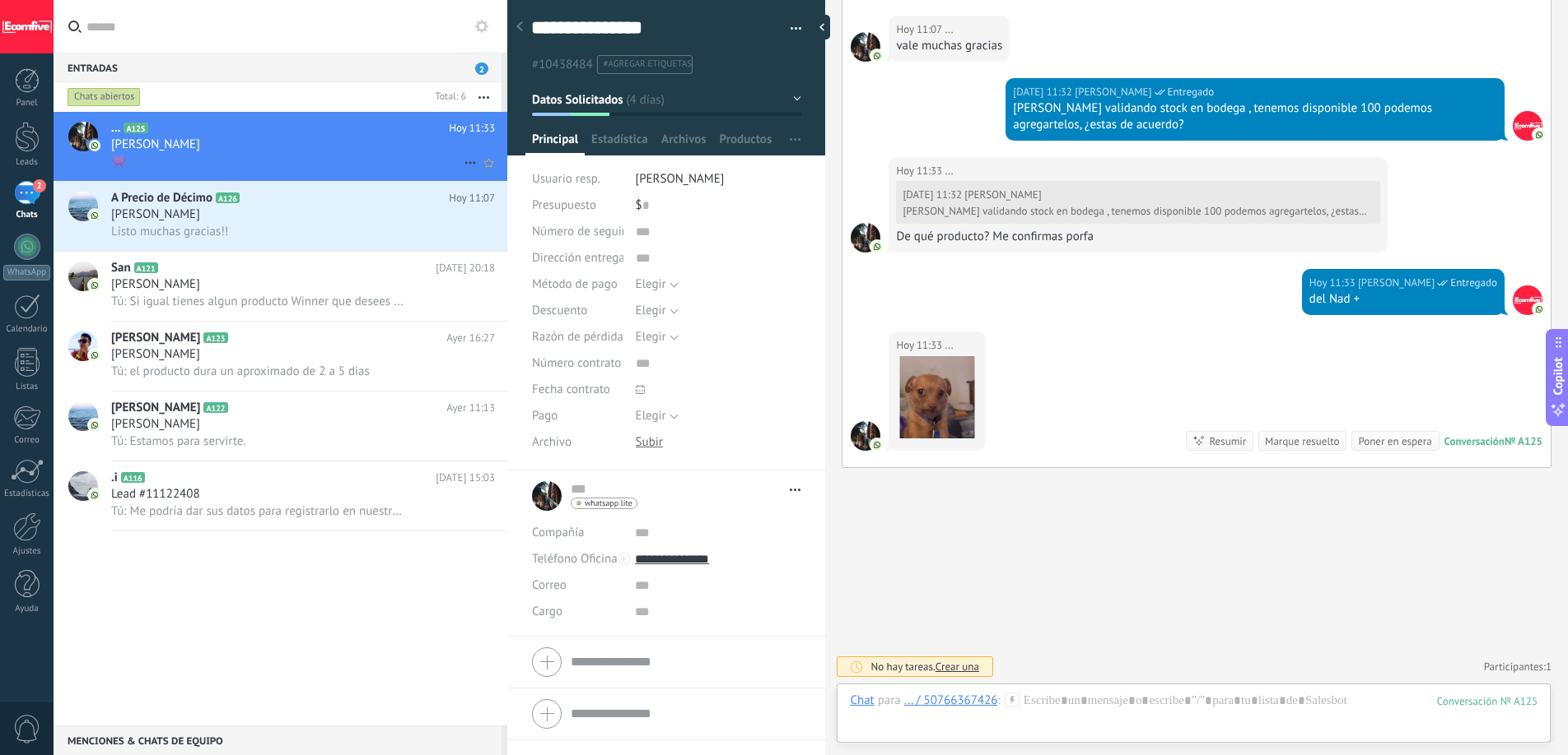
click at [179, 137] on span "[PERSON_NAME]" at bounding box center [156, 145] width 89 height 17
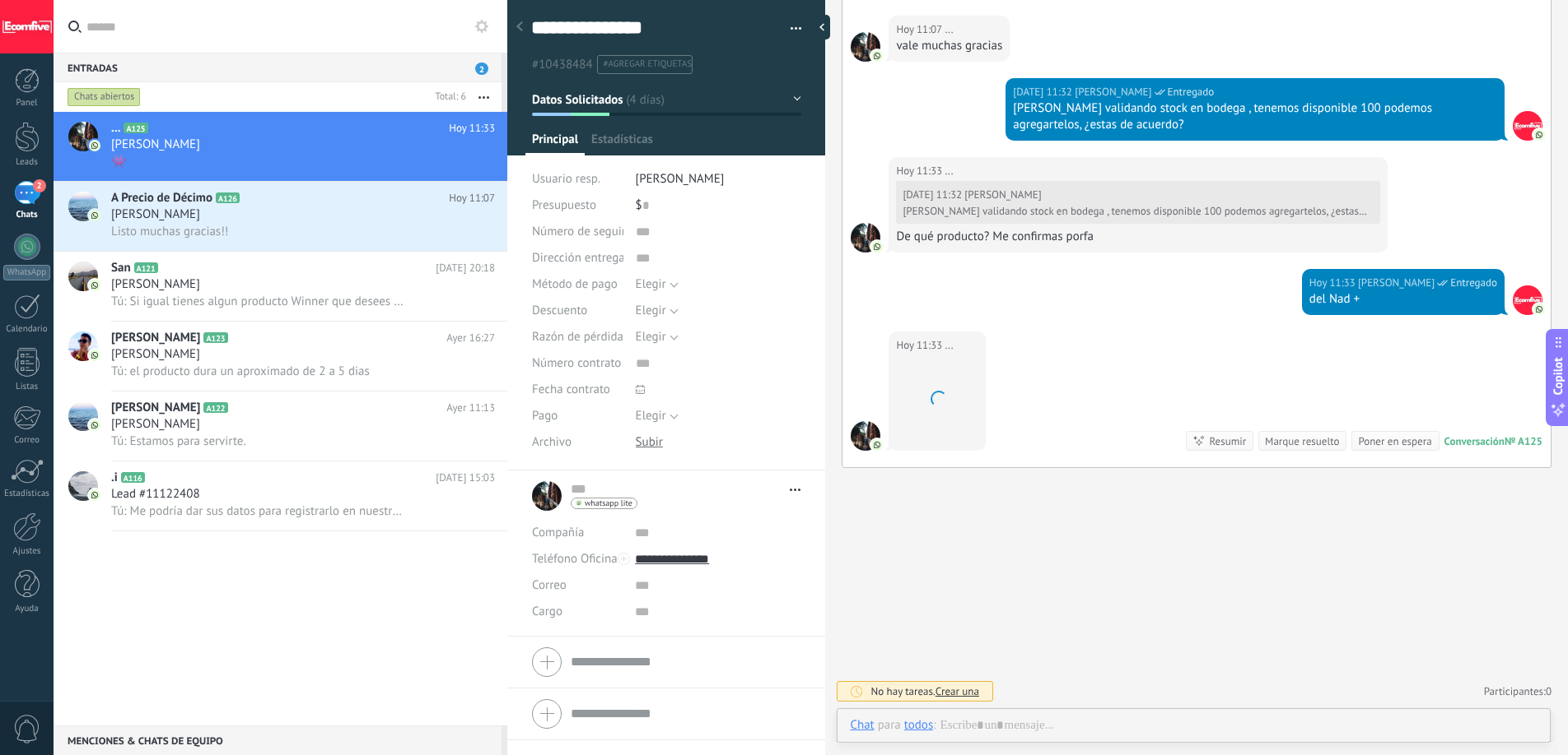
scroll to position [25, 0]
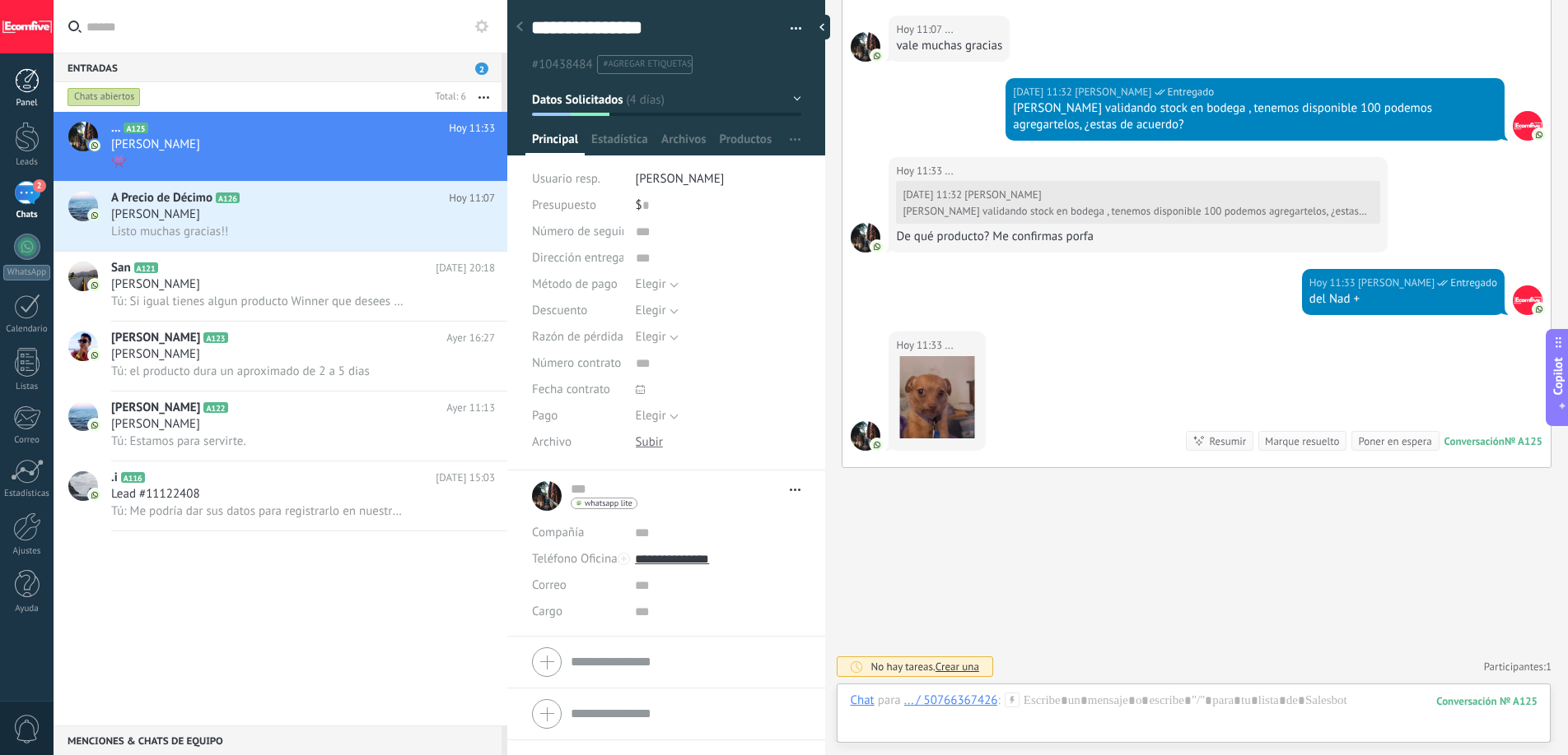
click at [36, 87] on div at bounding box center [27, 80] width 25 height 25
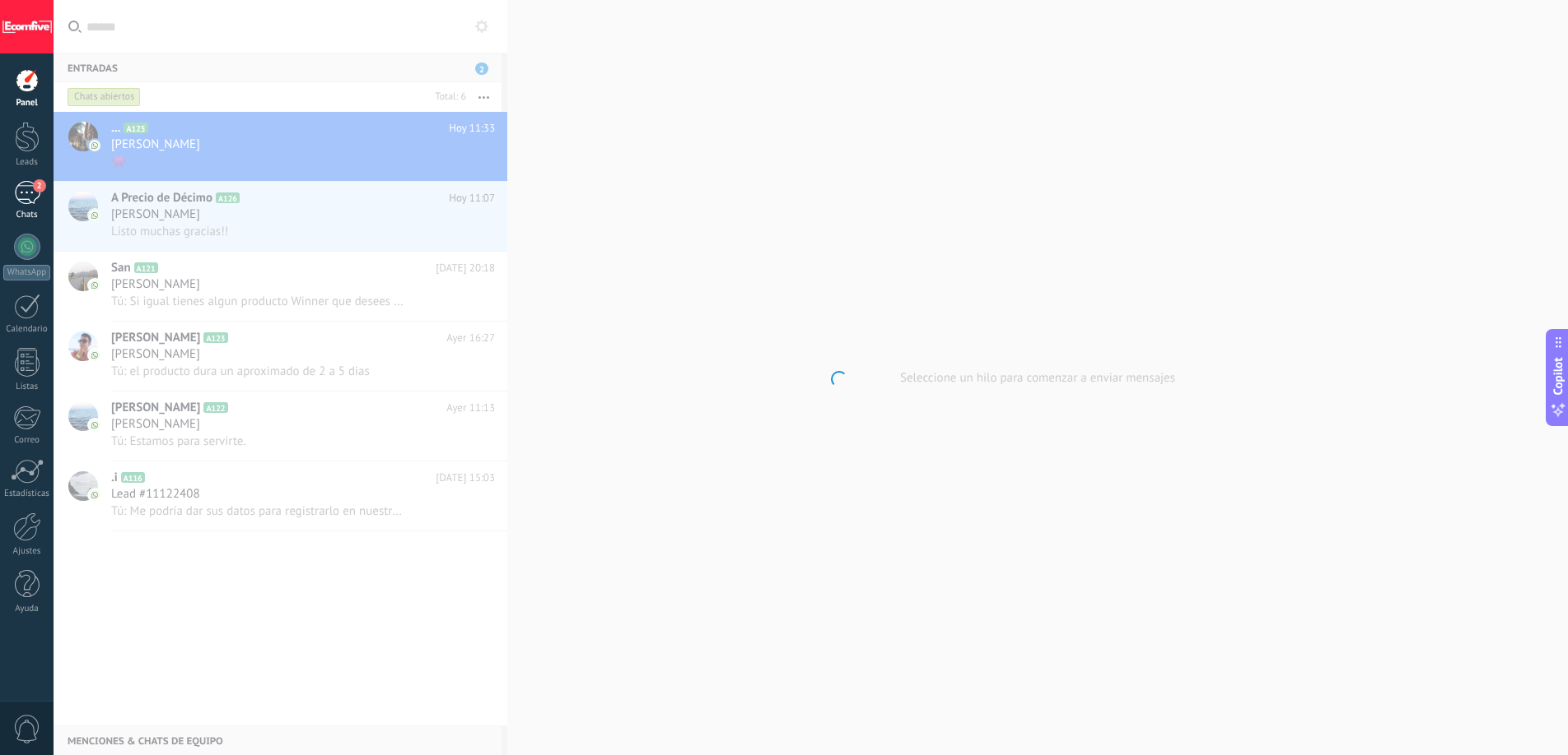
click at [31, 191] on div "2" at bounding box center [27, 193] width 27 height 24
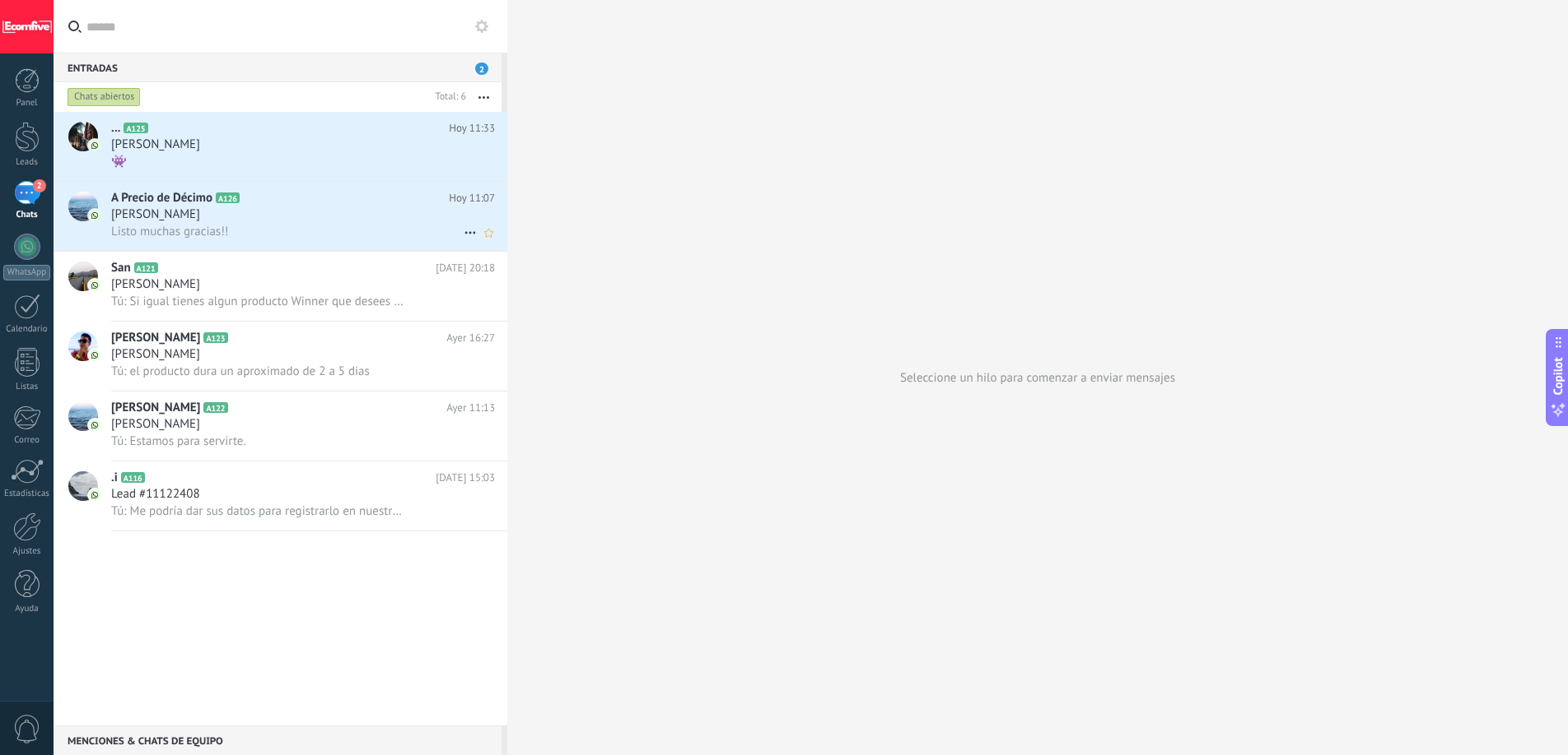
click at [165, 219] on span "[PERSON_NAME]" at bounding box center [156, 215] width 89 height 17
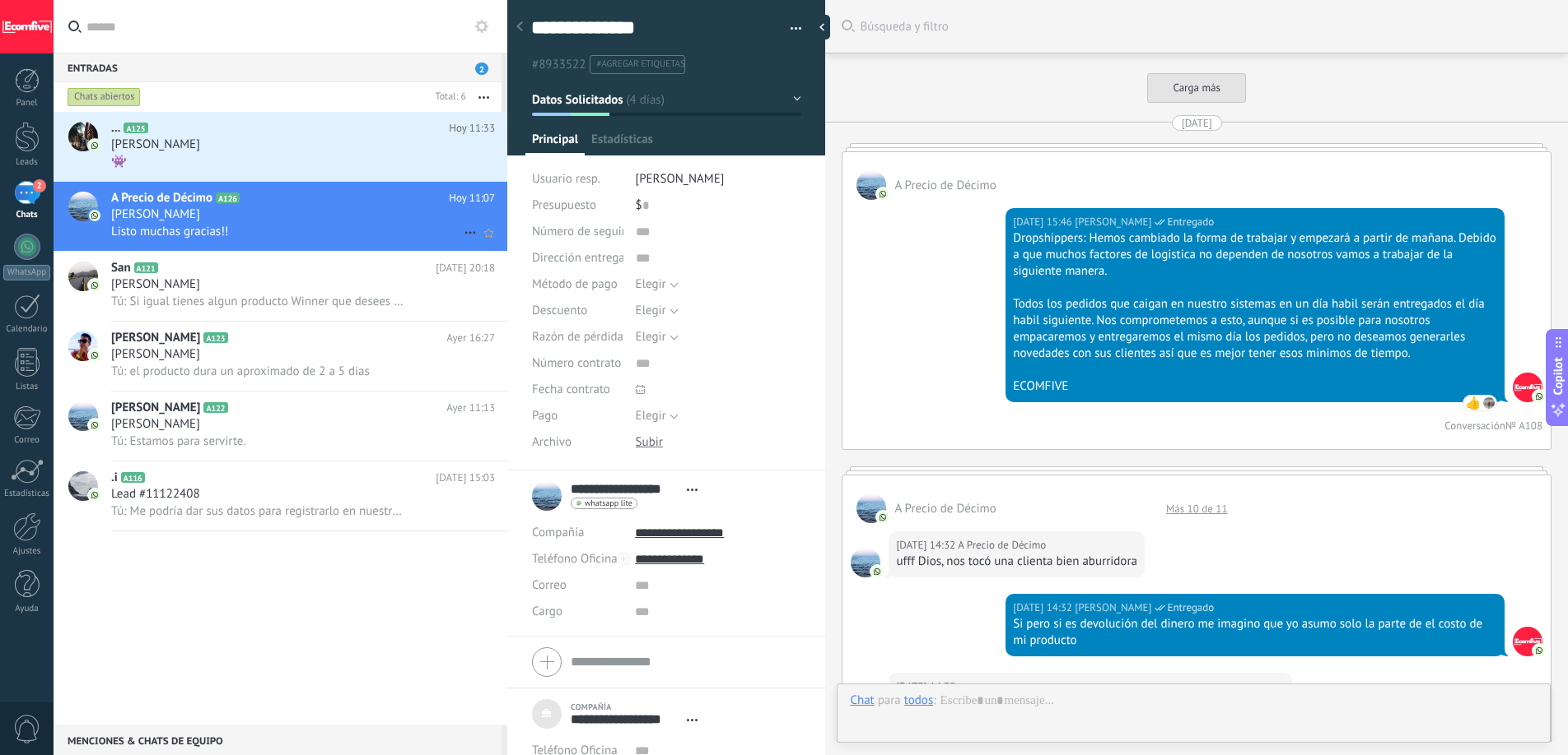
scroll to position [3102, 0]
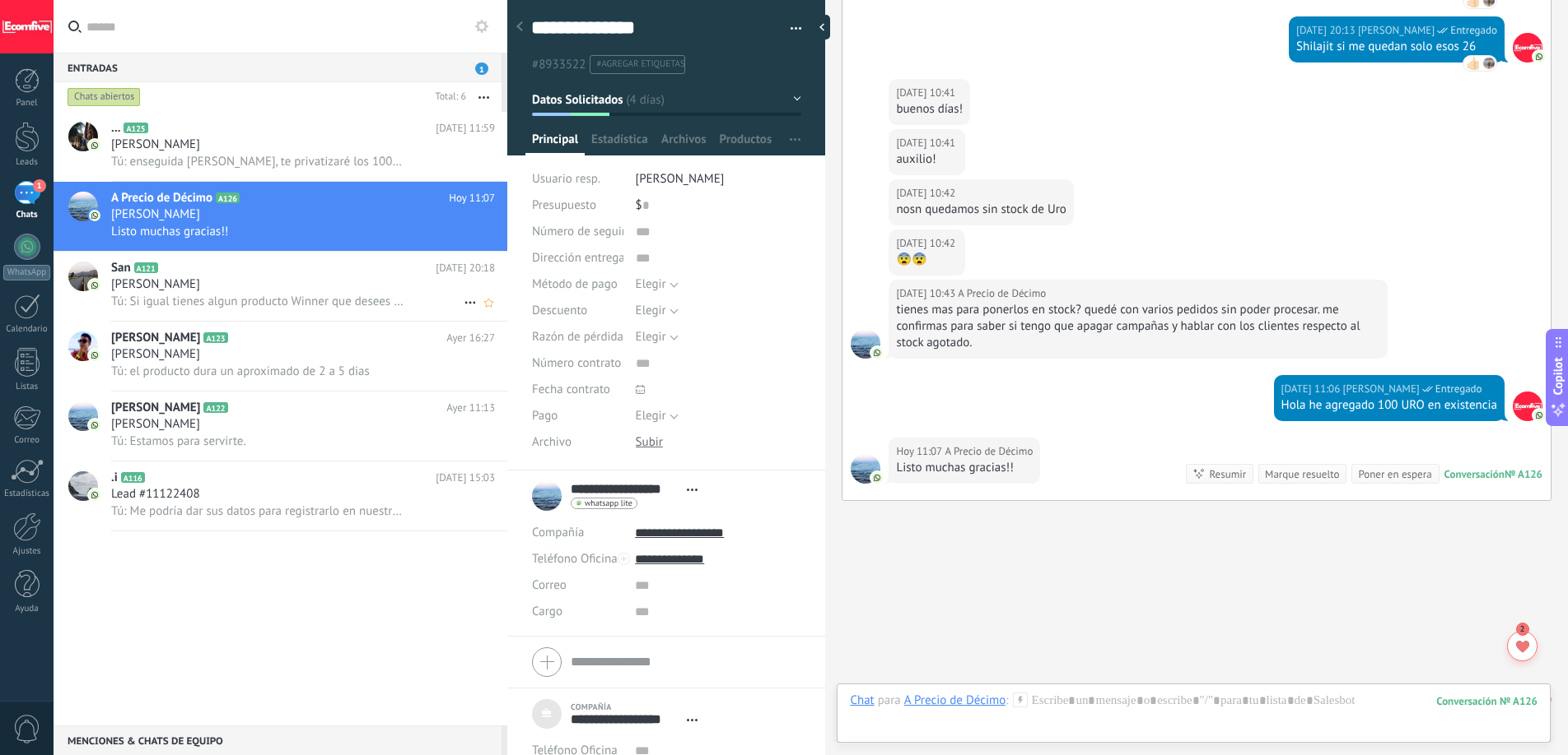
click at [321, 291] on div "[PERSON_NAME]" at bounding box center [303, 285] width 384 height 17
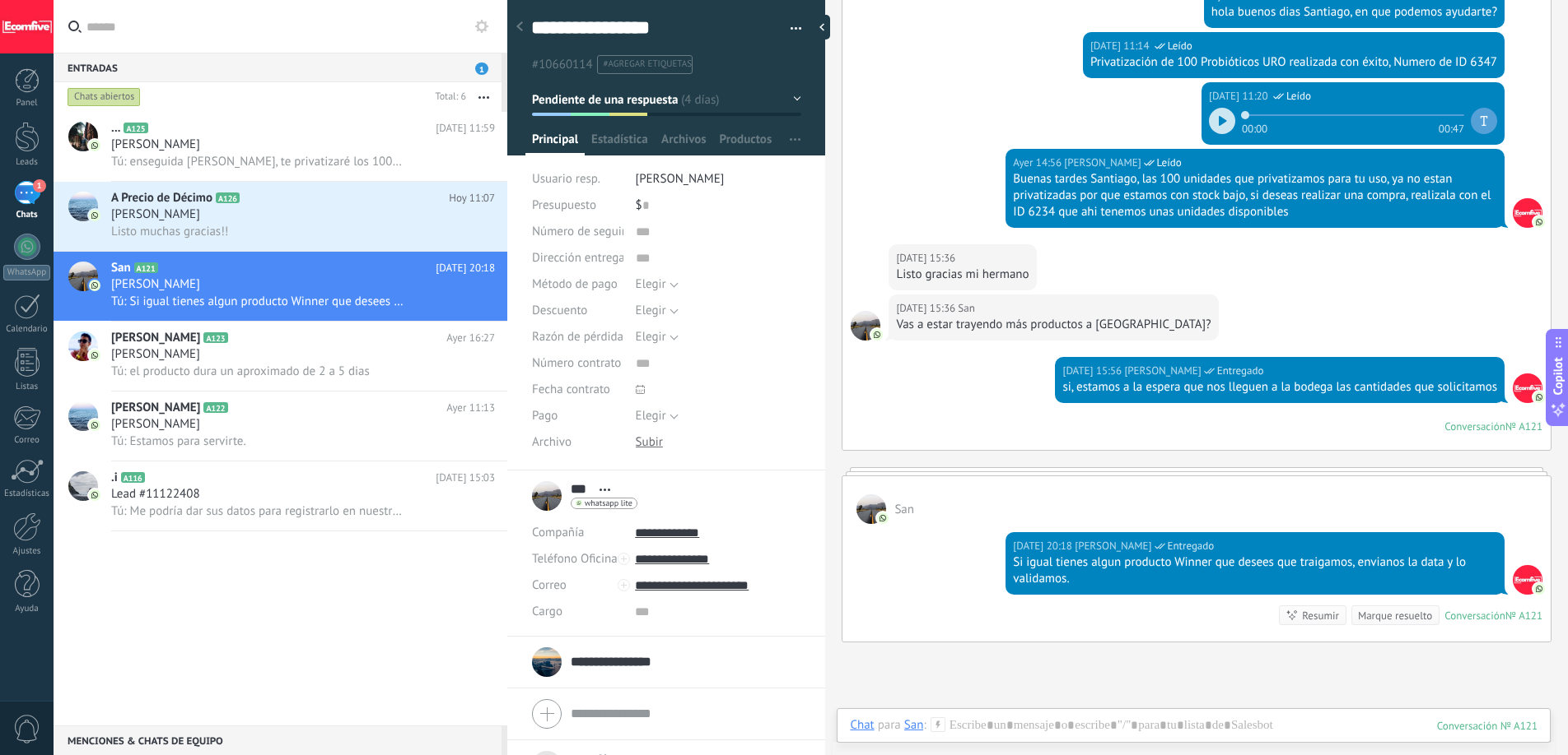
scroll to position [1603, 0]
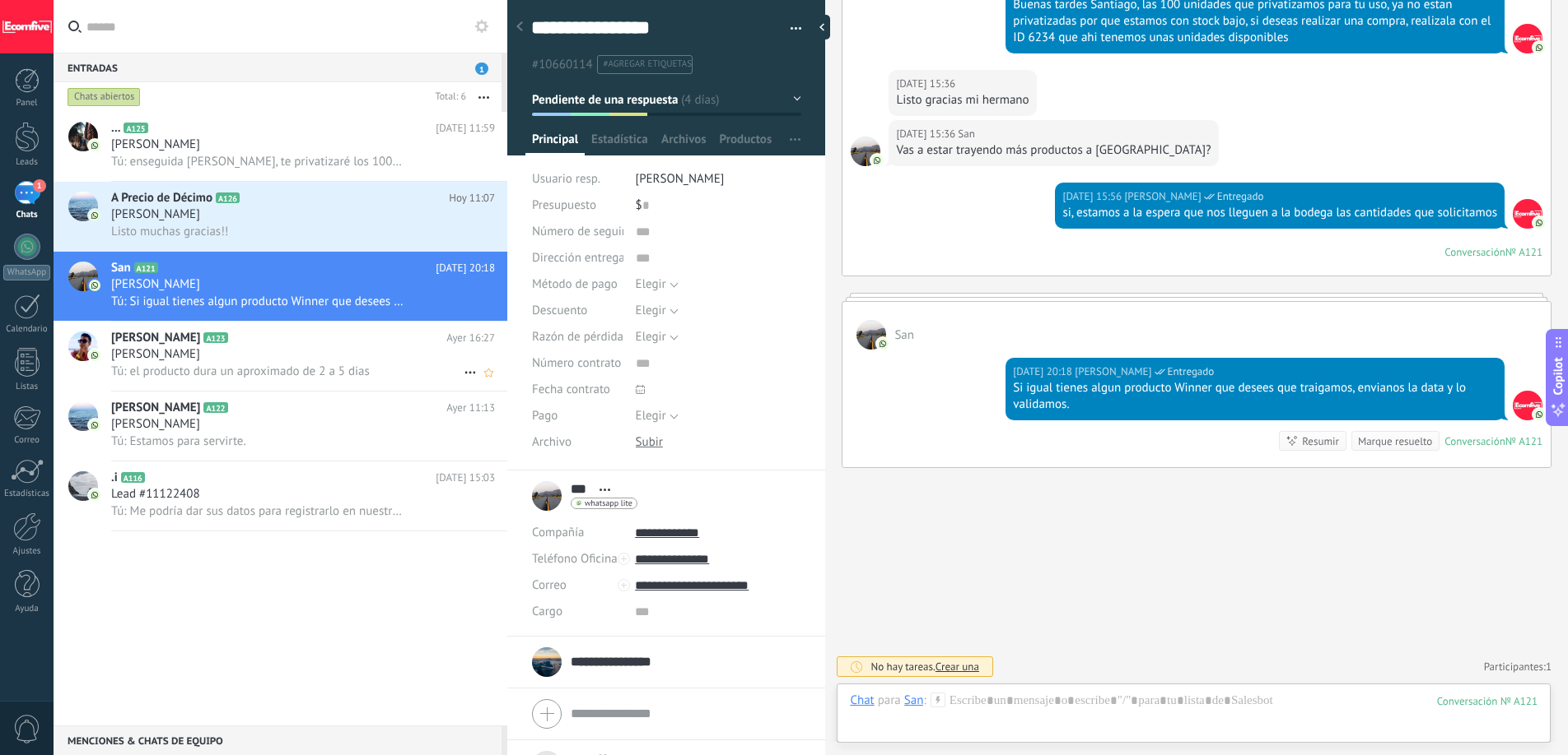
click at [208, 347] on div "[PERSON_NAME]" at bounding box center [303, 354] width 384 height 17
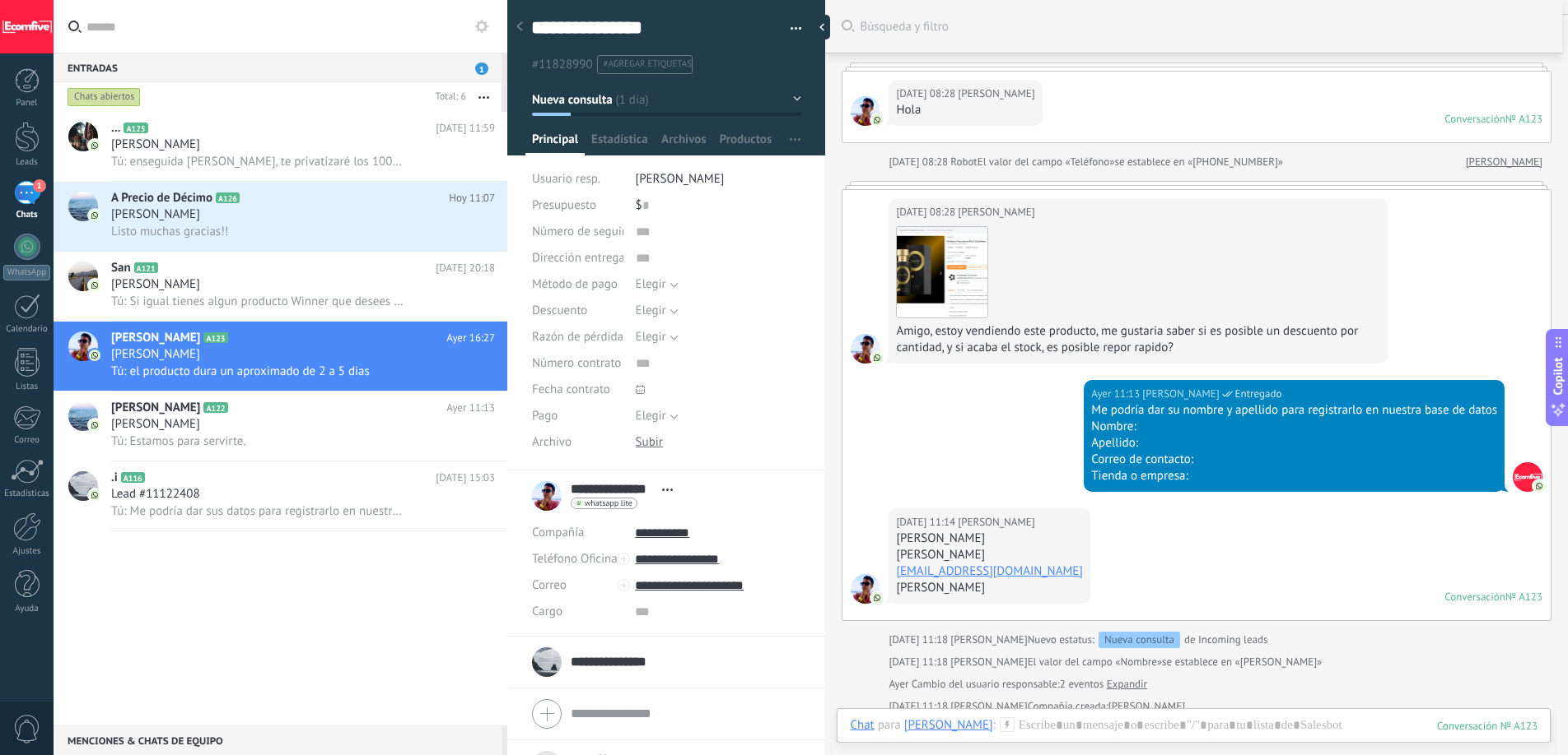
scroll to position [597, 0]
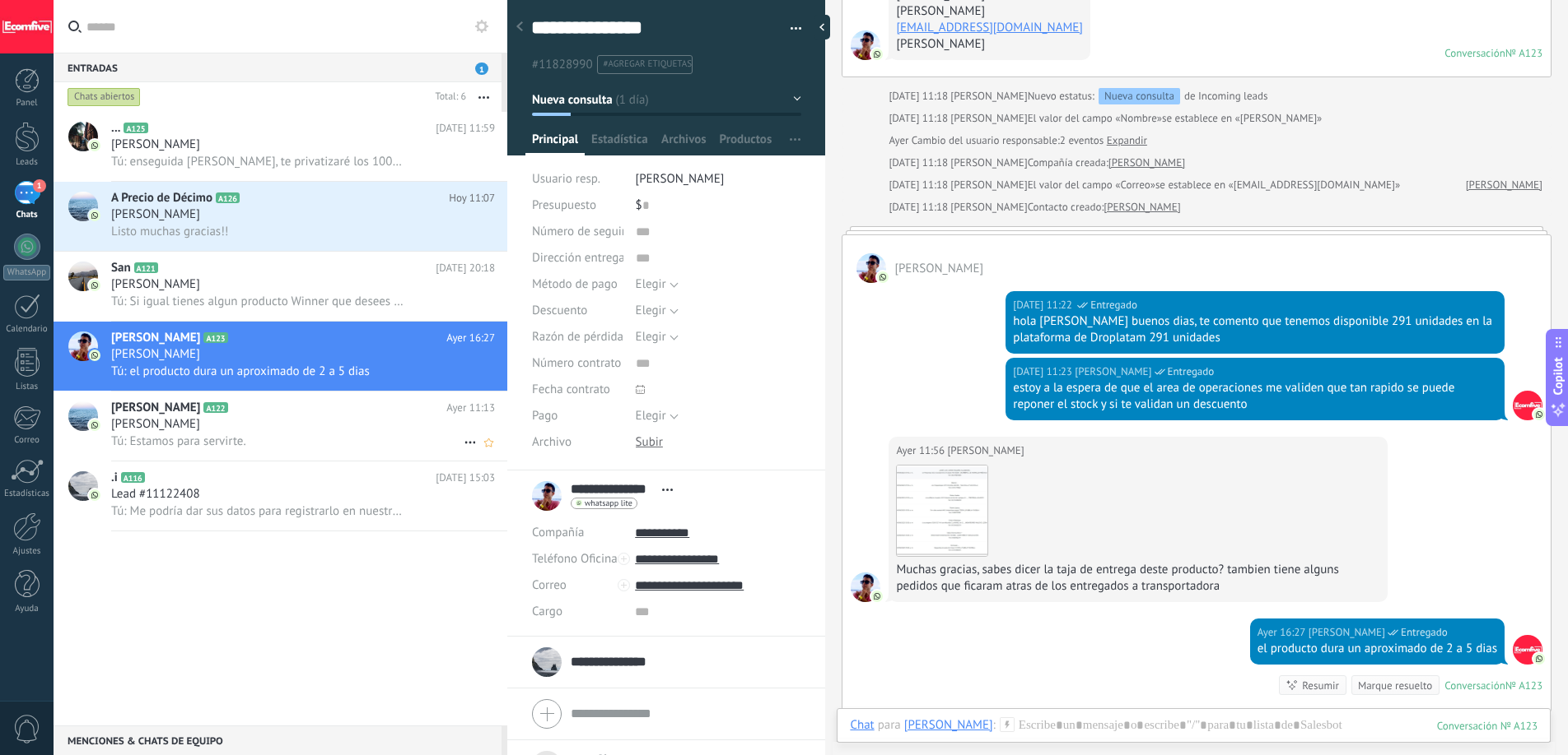
click at [269, 431] on div "[PERSON_NAME]" at bounding box center [303, 424] width 384 height 17
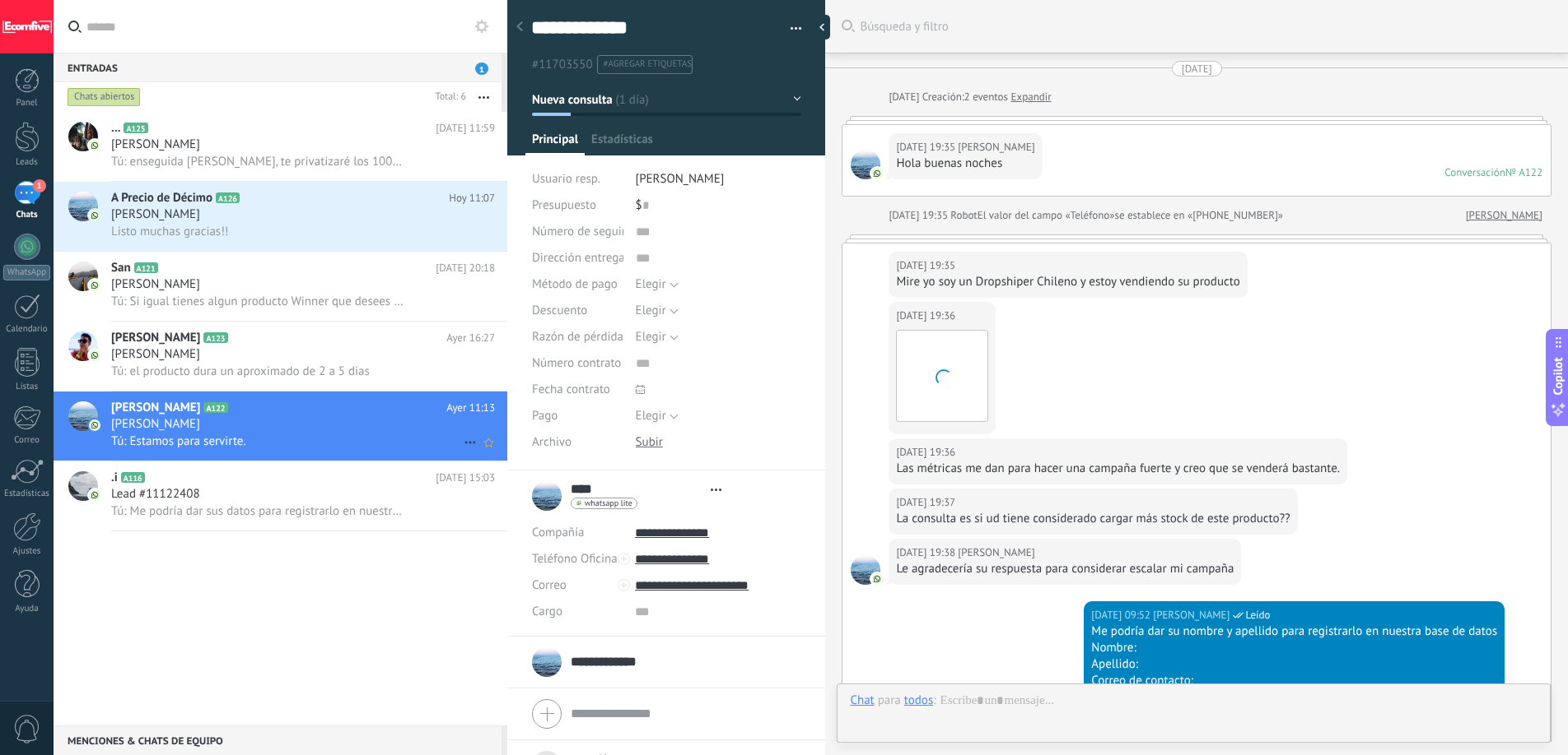
type textarea "***"
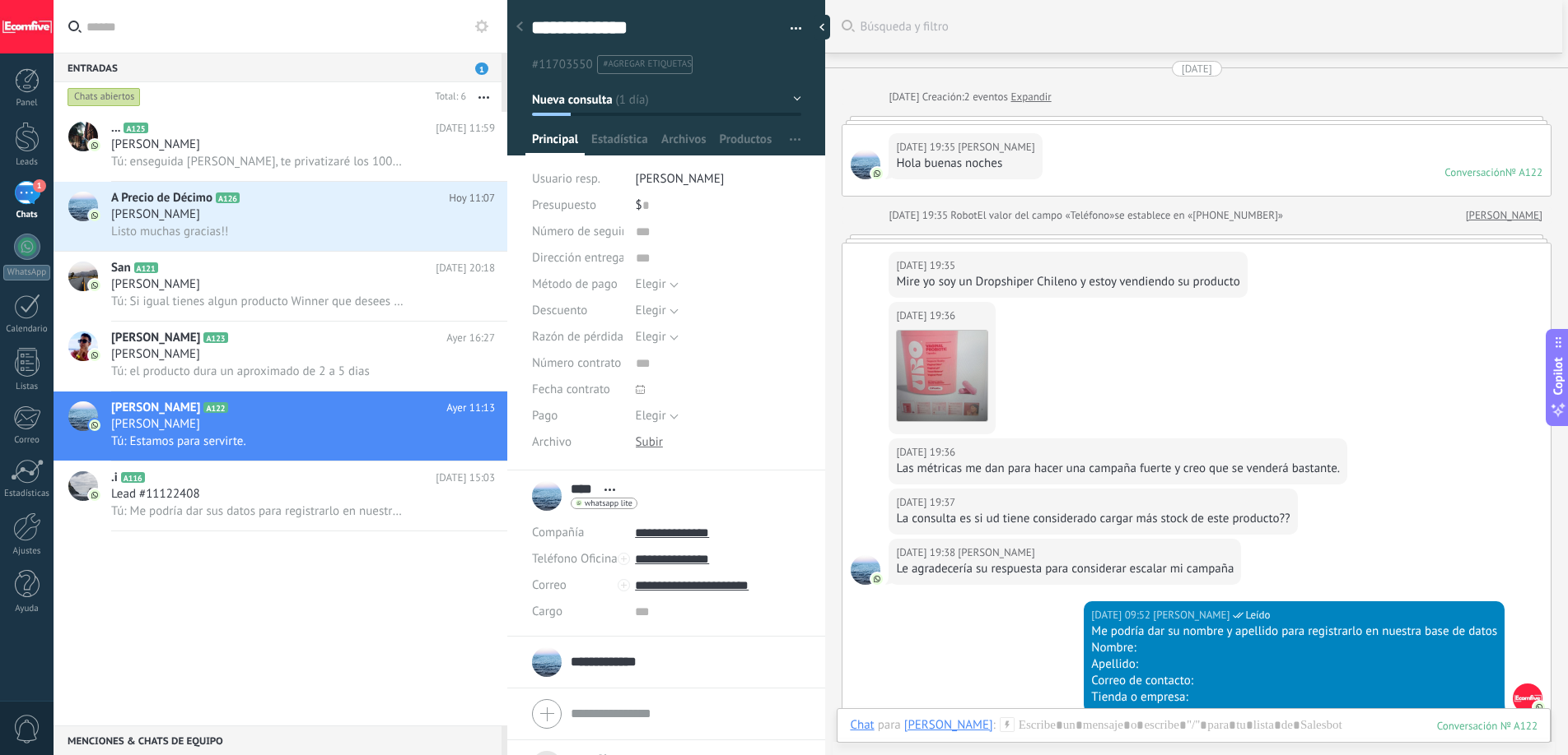
click at [10, 207] on link "1 Chats" at bounding box center [27, 201] width 53 height 39
